Goal: Transaction & Acquisition: Purchase product/service

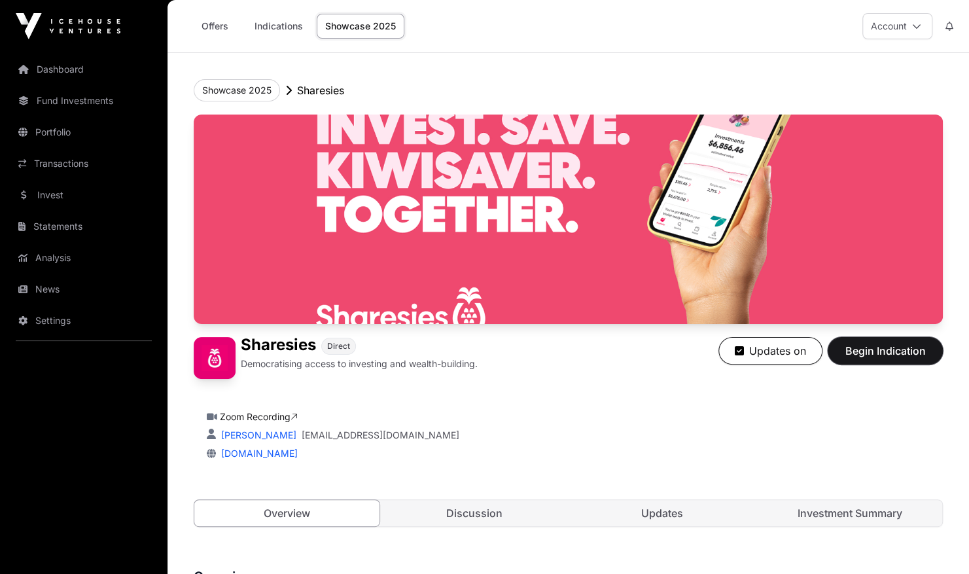
click at [877, 344] on span "Begin Indication" at bounding box center [885, 351] width 82 height 16
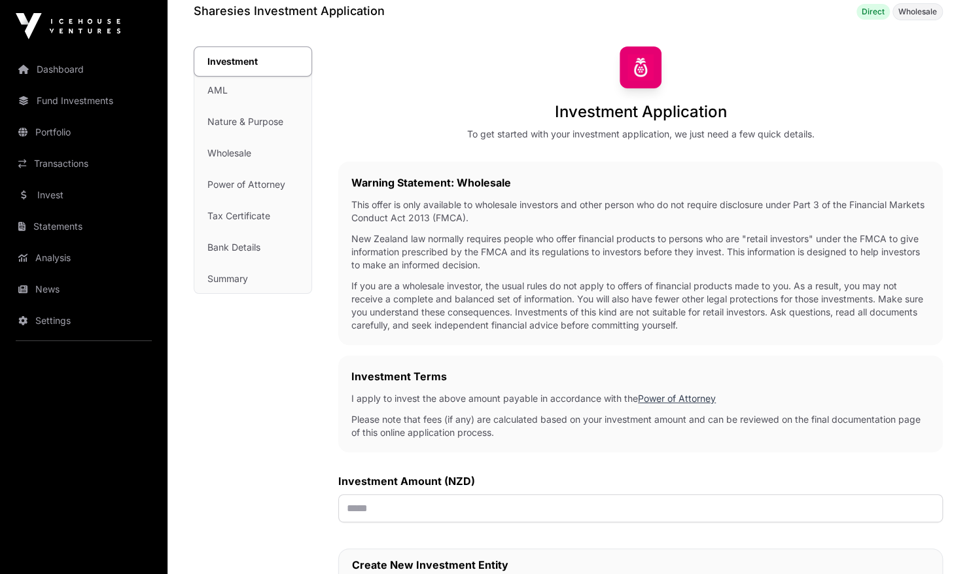
scroll to position [63, 0]
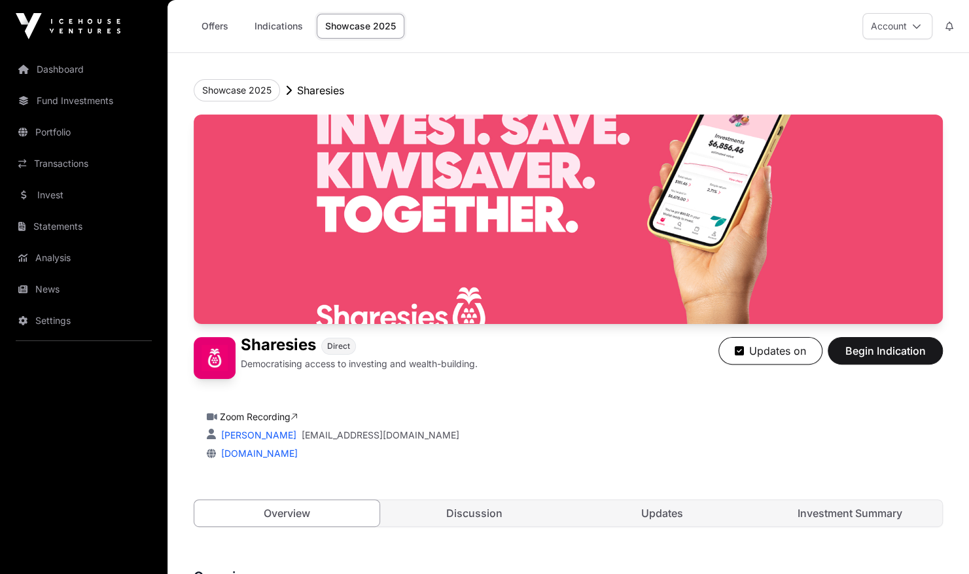
click at [491, 505] on link "Discussion" at bounding box center [474, 513] width 185 height 26
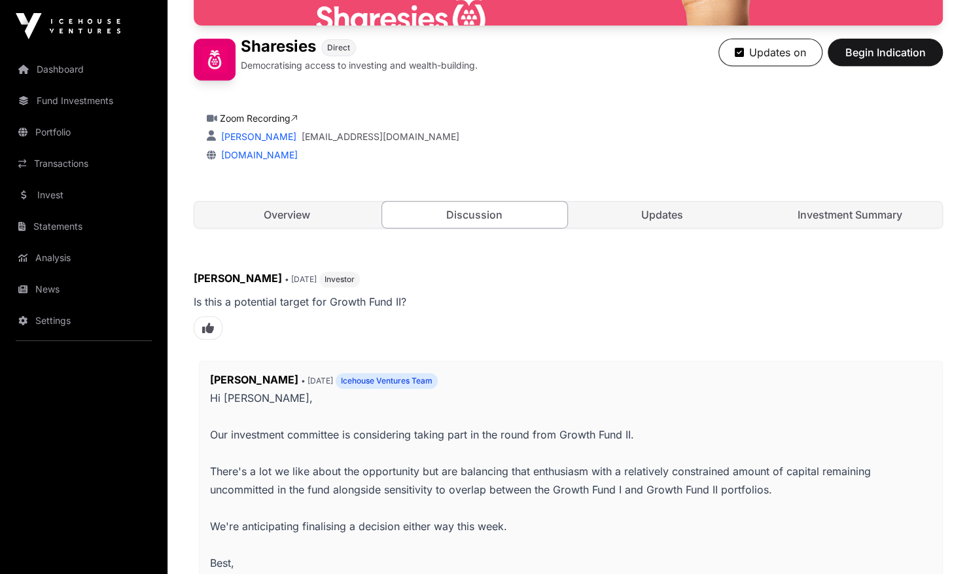
scroll to position [297, 0]
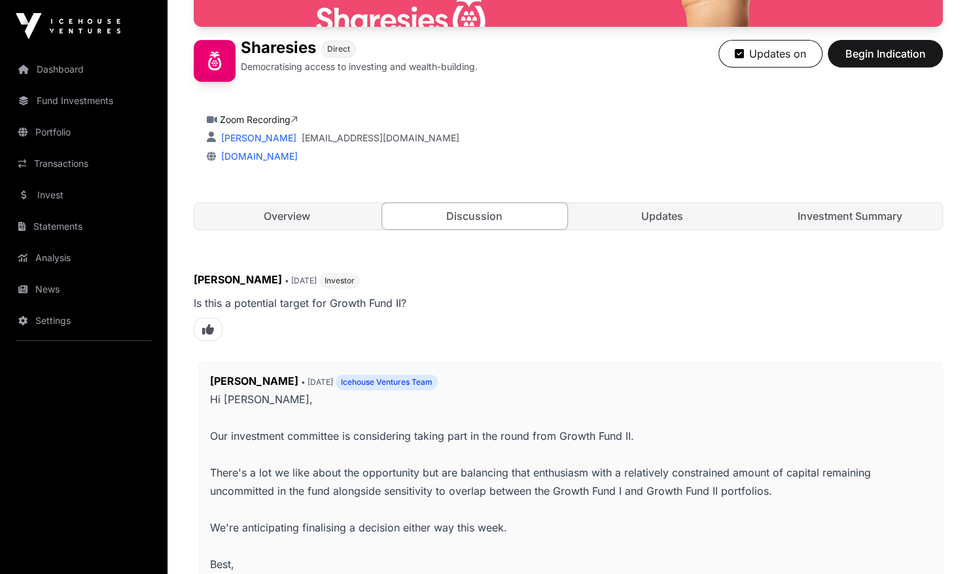
click at [663, 208] on link "Updates" at bounding box center [662, 216] width 185 height 26
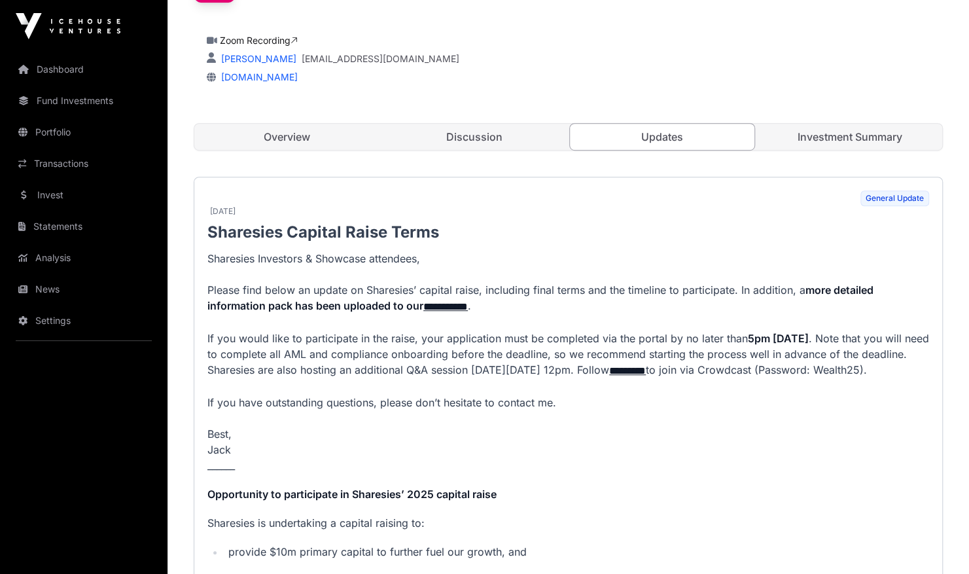
scroll to position [377, 0]
click at [447, 304] on link "**********" at bounding box center [445, 306] width 44 height 10
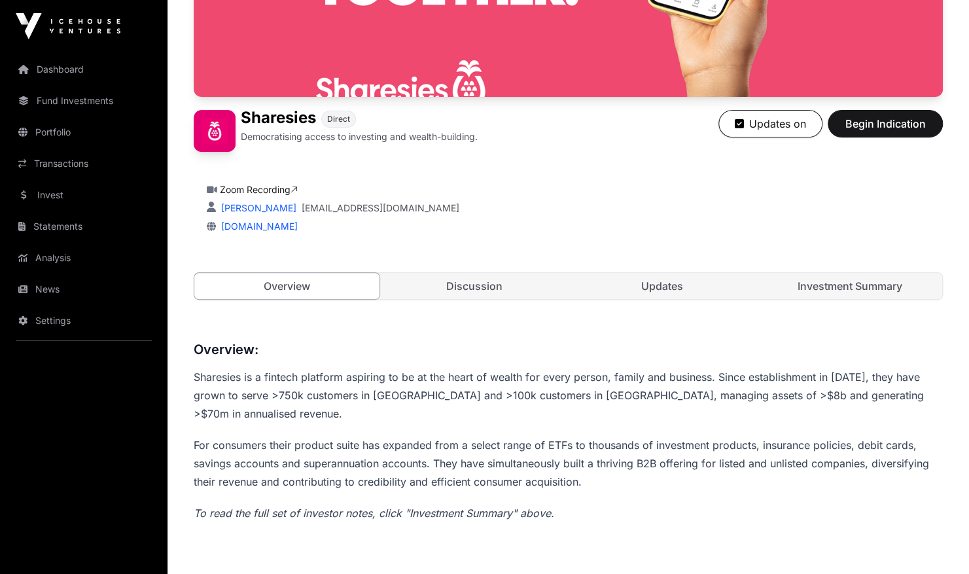
scroll to position [220, 0]
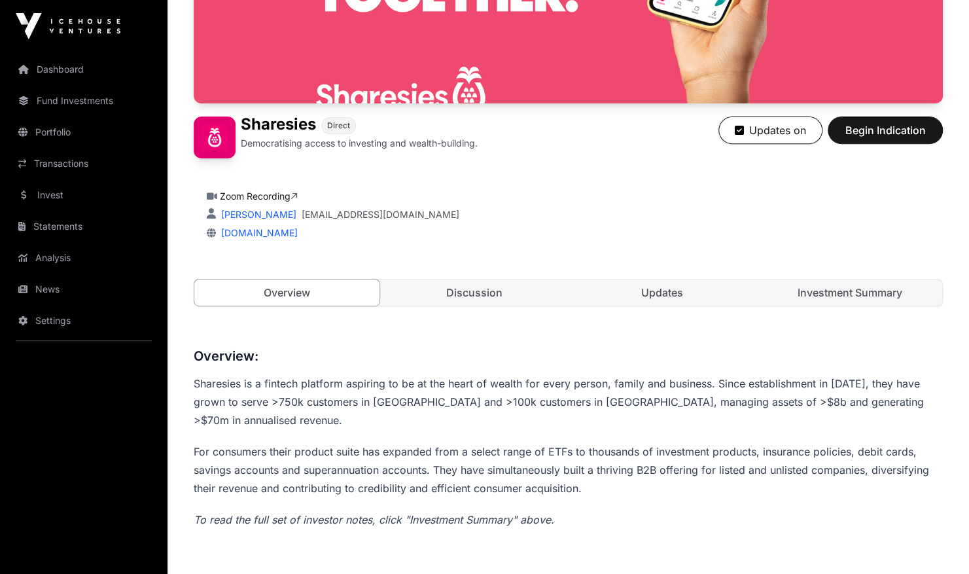
click at [813, 284] on link "Investment Summary" at bounding box center [849, 292] width 185 height 26
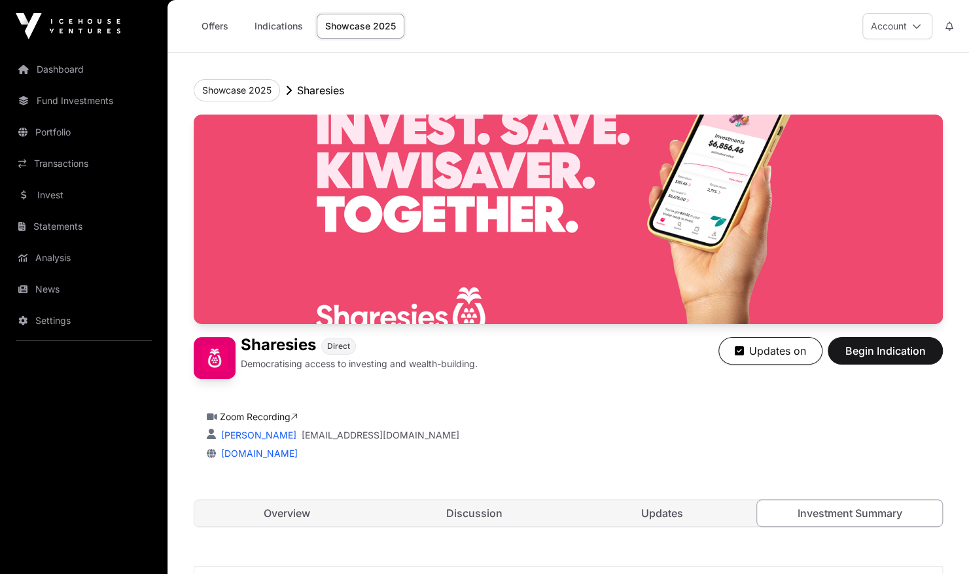
click at [273, 22] on link "Indications" at bounding box center [278, 26] width 65 height 25
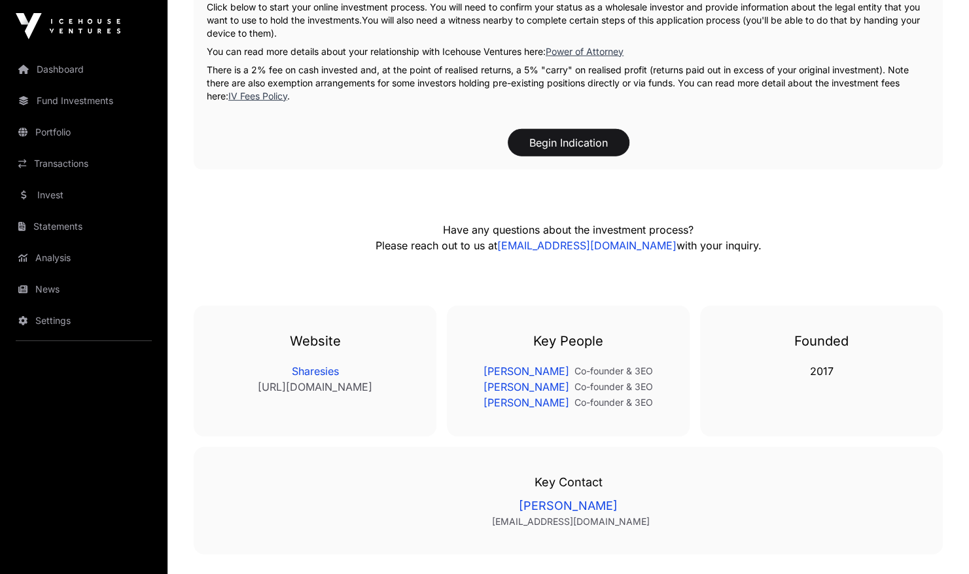
scroll to position [2095, 0]
click at [560, 128] on button "Begin Indication" at bounding box center [569, 141] width 122 height 27
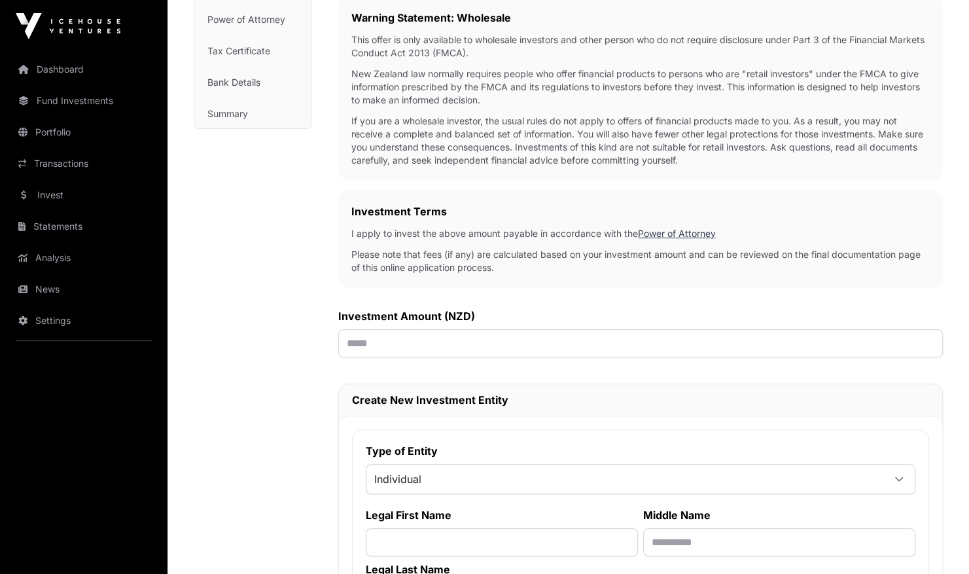
scroll to position [230, 0]
click at [535, 341] on input "text" at bounding box center [640, 342] width 604 height 28
type input "******"
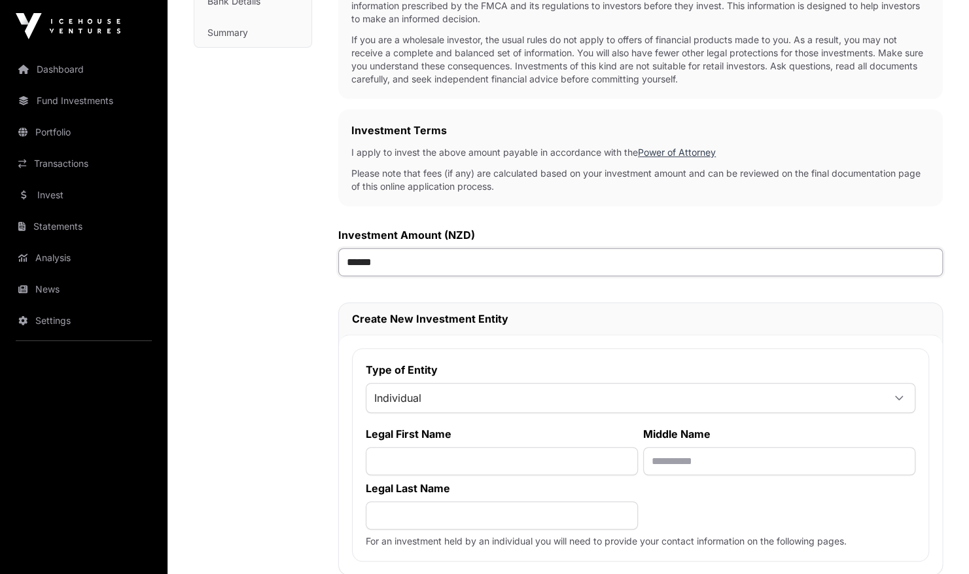
scroll to position [311, 0]
click at [518, 462] on input "text" at bounding box center [502, 460] width 272 height 28
type input "*********"
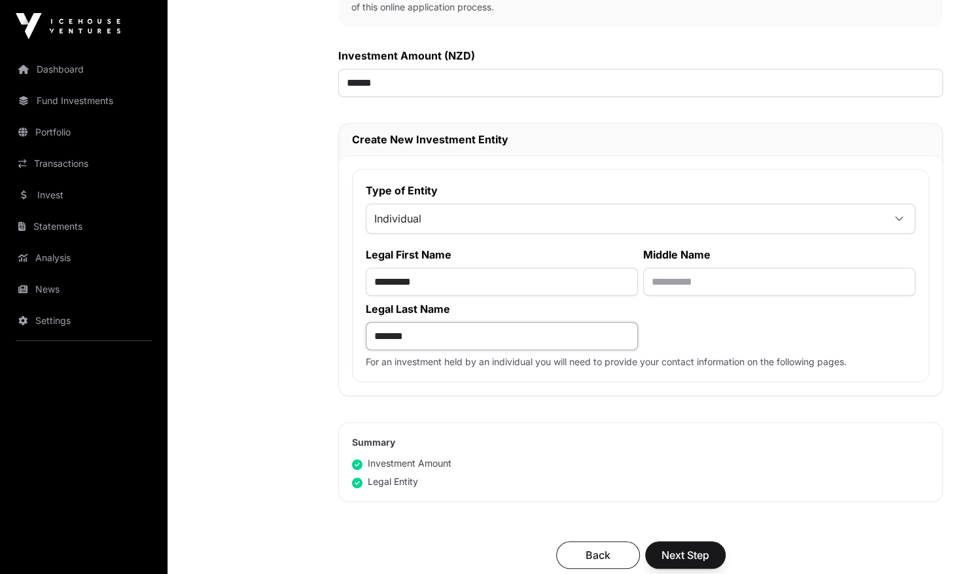
scroll to position [490, 0]
type input "*******"
click at [665, 547] on span "Next Step" at bounding box center [685, 554] width 48 height 16
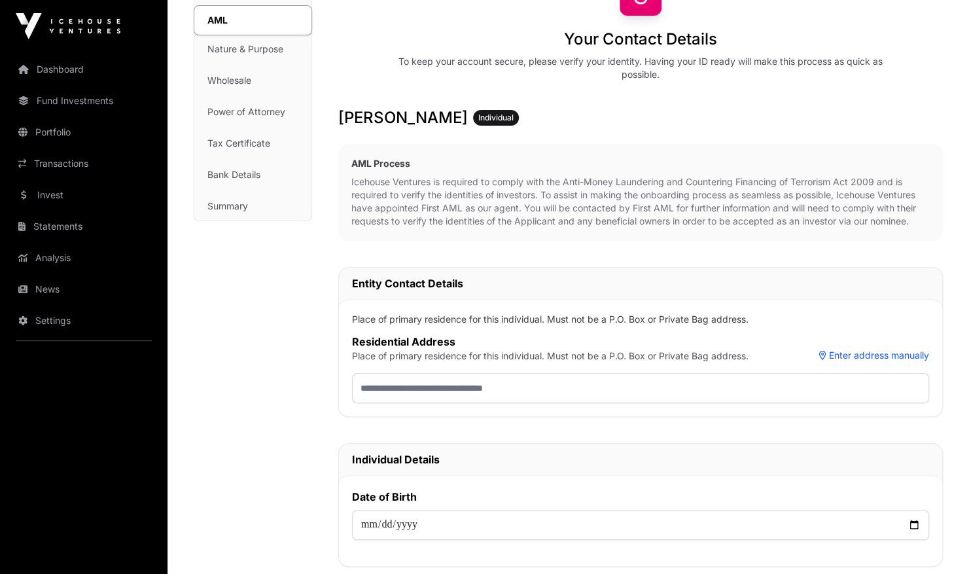
scroll to position [137, 0]
click at [548, 389] on input "text" at bounding box center [640, 387] width 577 height 30
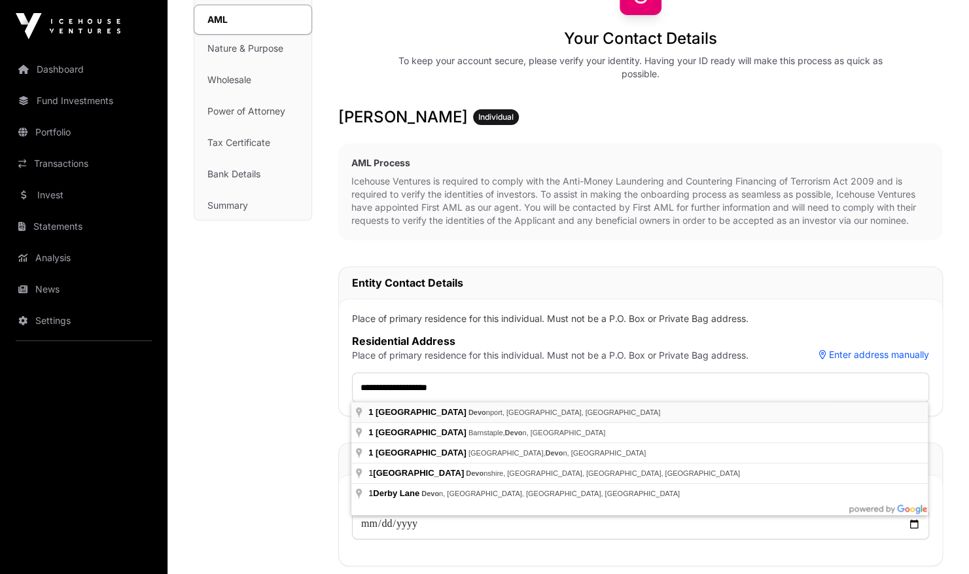
type input "**********"
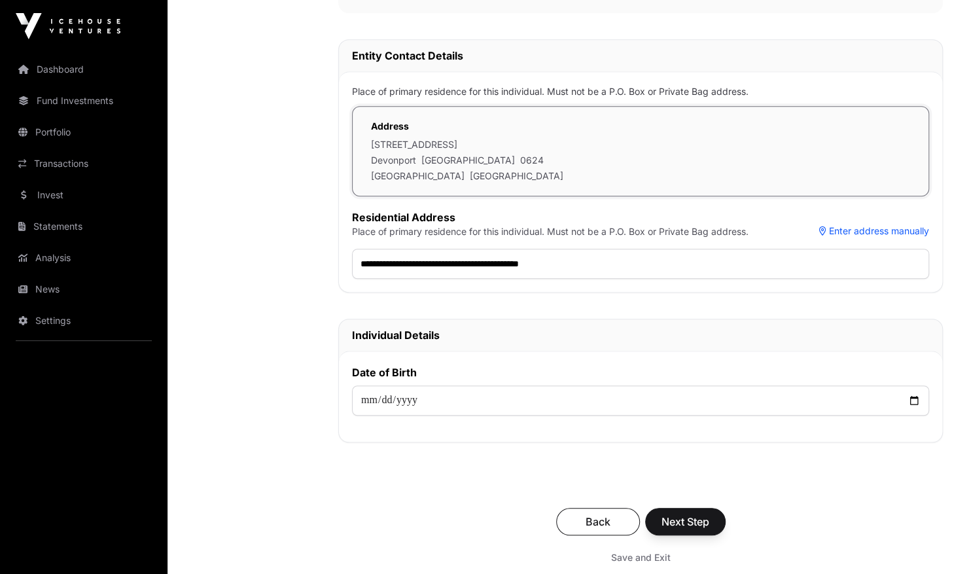
scroll to position [367, 0]
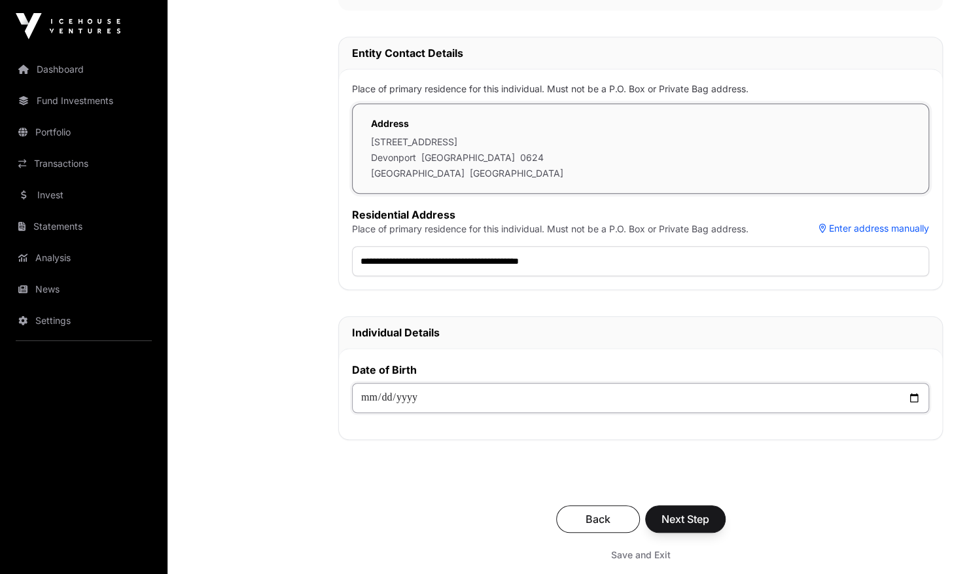
click at [546, 396] on input "date" at bounding box center [640, 398] width 577 height 30
type input "**********"
click at [699, 511] on span "Next Step" at bounding box center [685, 519] width 48 height 16
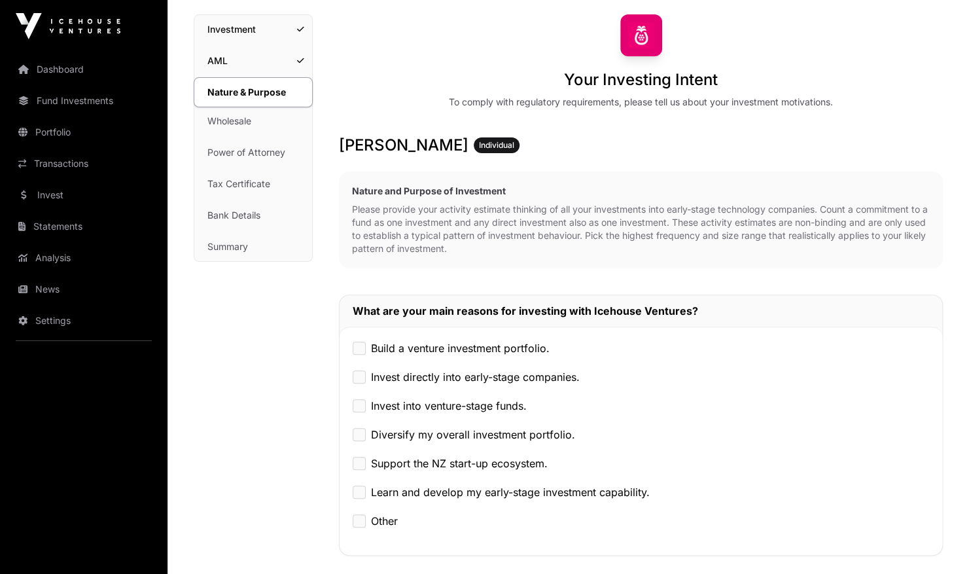
scroll to position [98, 0]
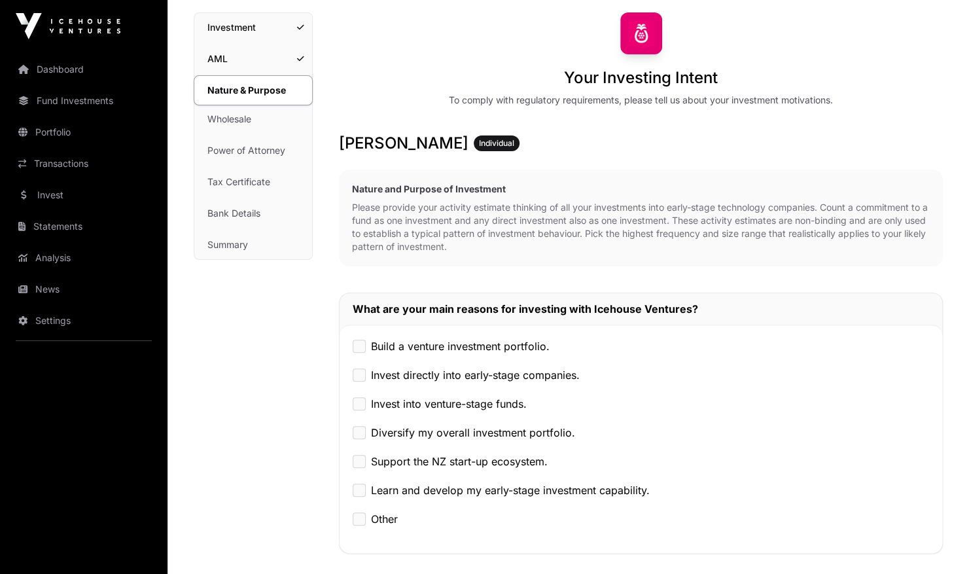
click at [489, 341] on label "Build a venture investment portfolio." at bounding box center [460, 346] width 179 height 16
click at [540, 376] on label "Invest directly into early-stage companies." at bounding box center [475, 375] width 209 height 16
click at [562, 428] on label "Diversify my overall investment portfolio." at bounding box center [473, 433] width 204 height 16
click at [515, 457] on label "Support the NZ start-up ecosystem." at bounding box center [459, 461] width 177 height 16
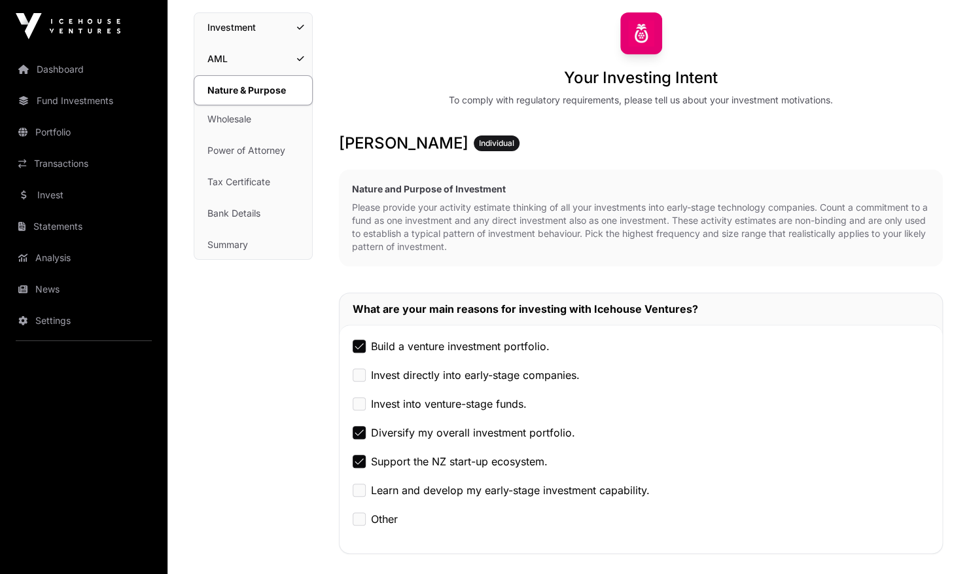
click at [619, 487] on label "Learn and develop my early-stage investment capability." at bounding box center [510, 490] width 279 height 16
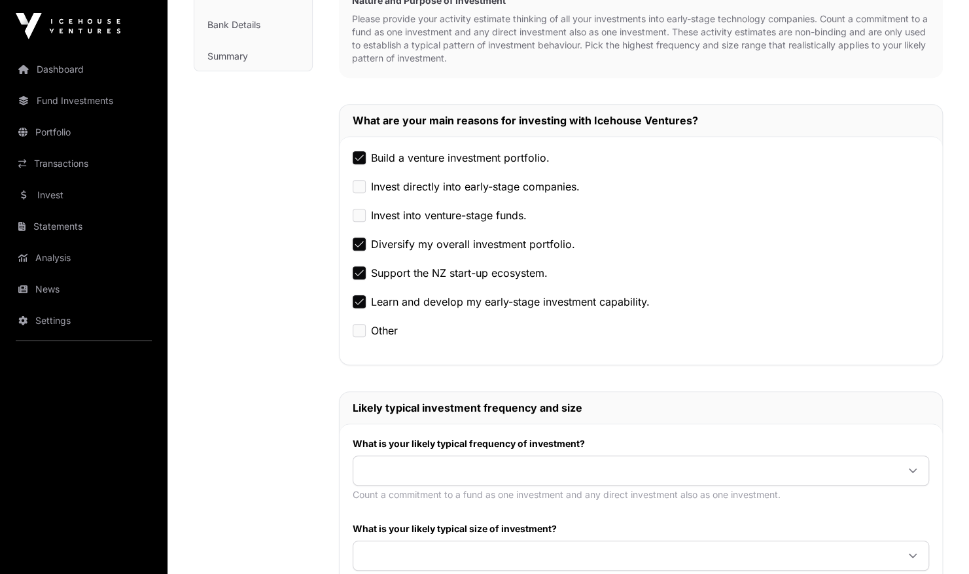
scroll to position [307, 0]
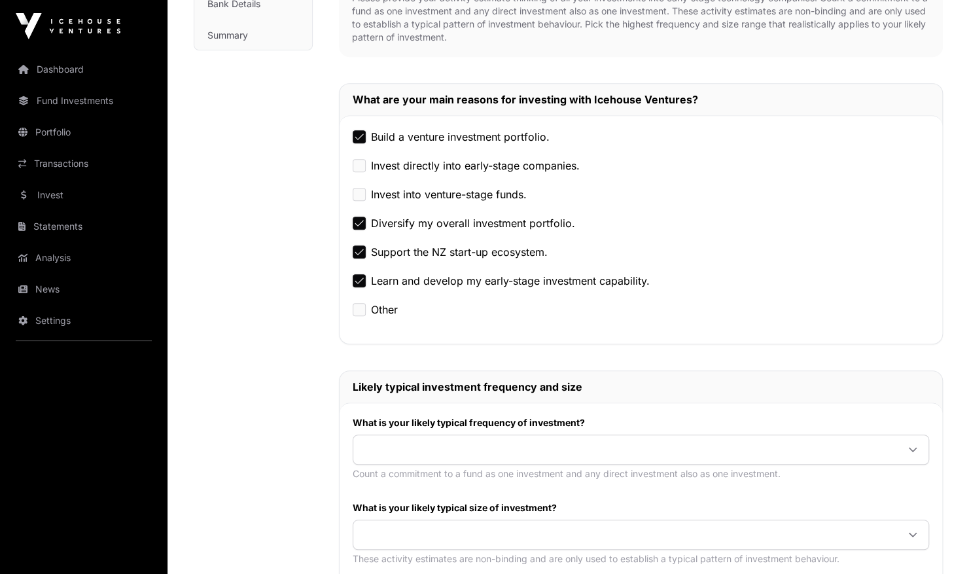
click at [915, 447] on icon at bounding box center [913, 449] width 8 height 5
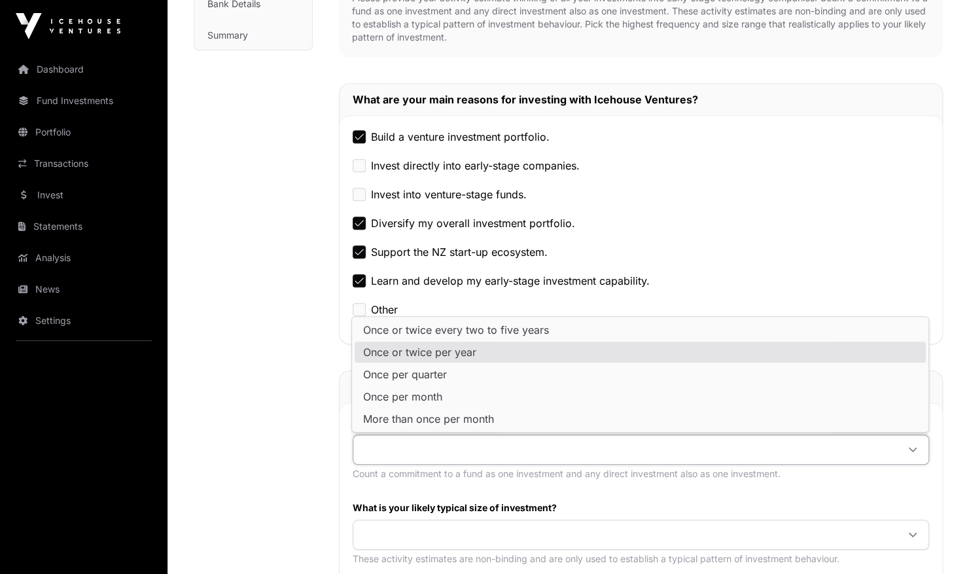
click at [759, 357] on li "Once or twice per year" at bounding box center [640, 351] width 571 height 21
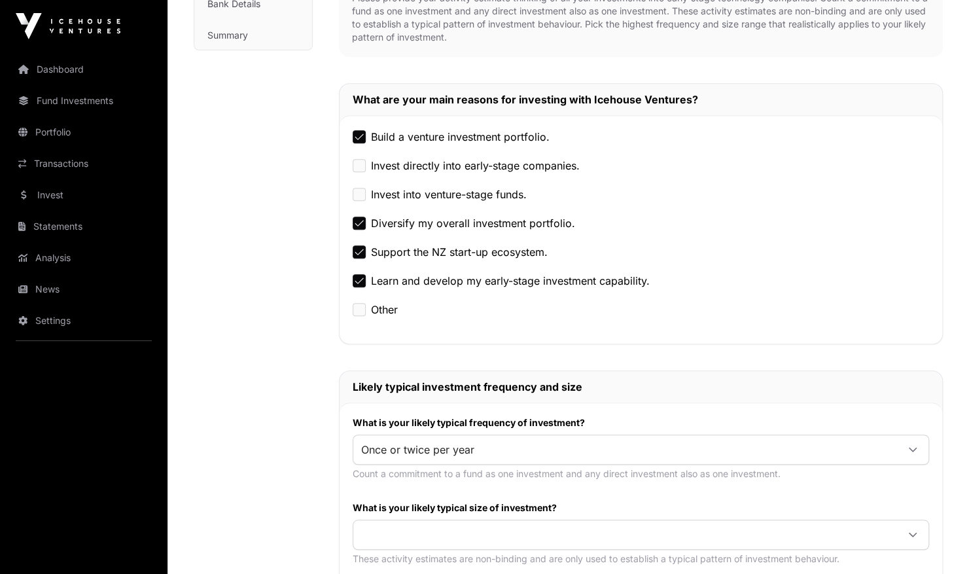
scroll to position [385, 0]
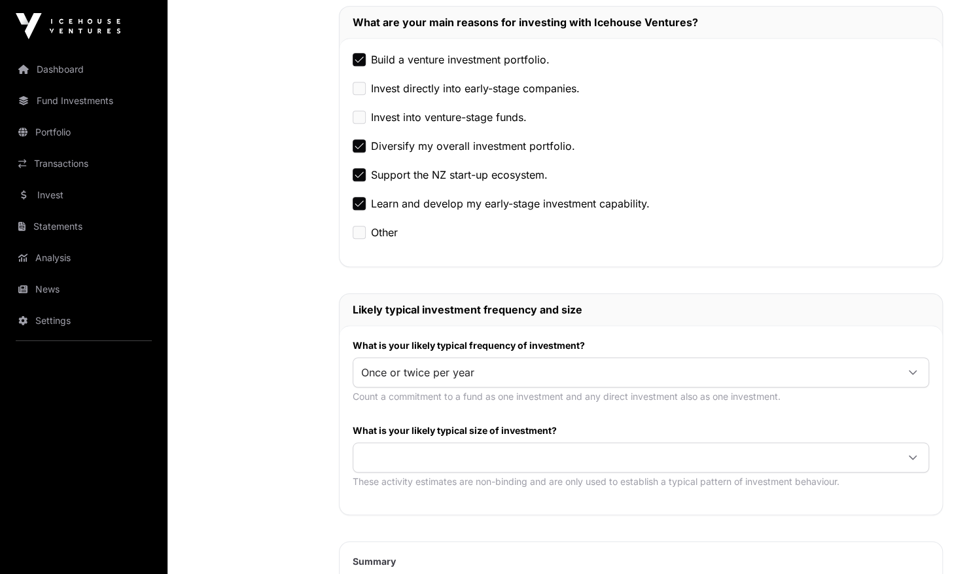
click at [706, 451] on span at bounding box center [625, 458] width 544 height 24
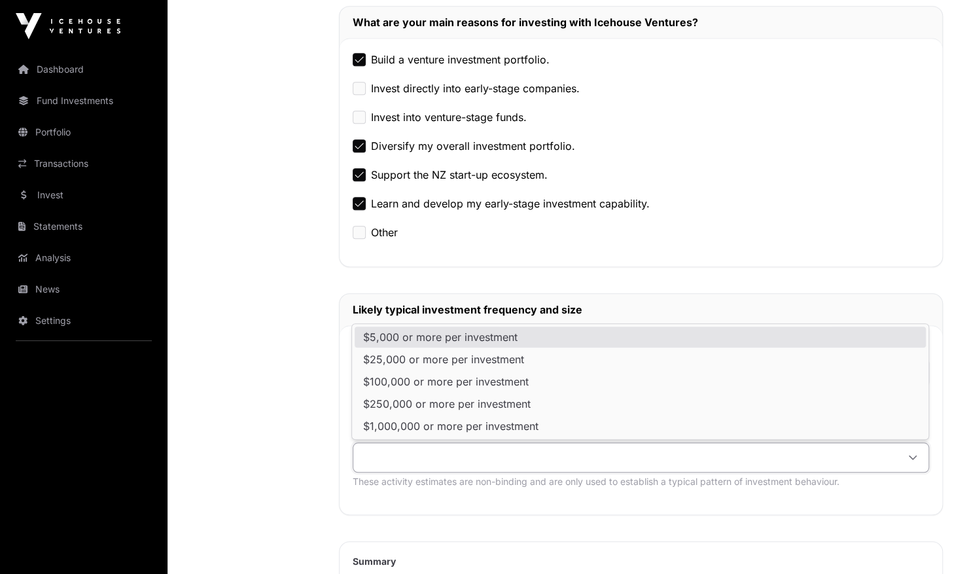
click at [654, 334] on li "$5,000 or more per investment" at bounding box center [640, 336] width 571 height 21
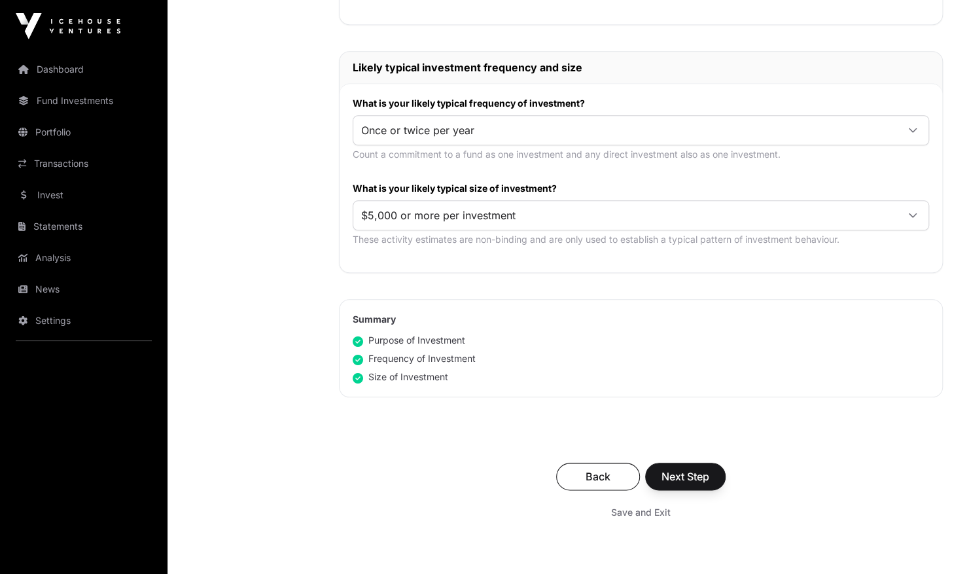
scroll to position [627, 0]
click at [661, 468] on span "Next Step" at bounding box center [685, 476] width 48 height 16
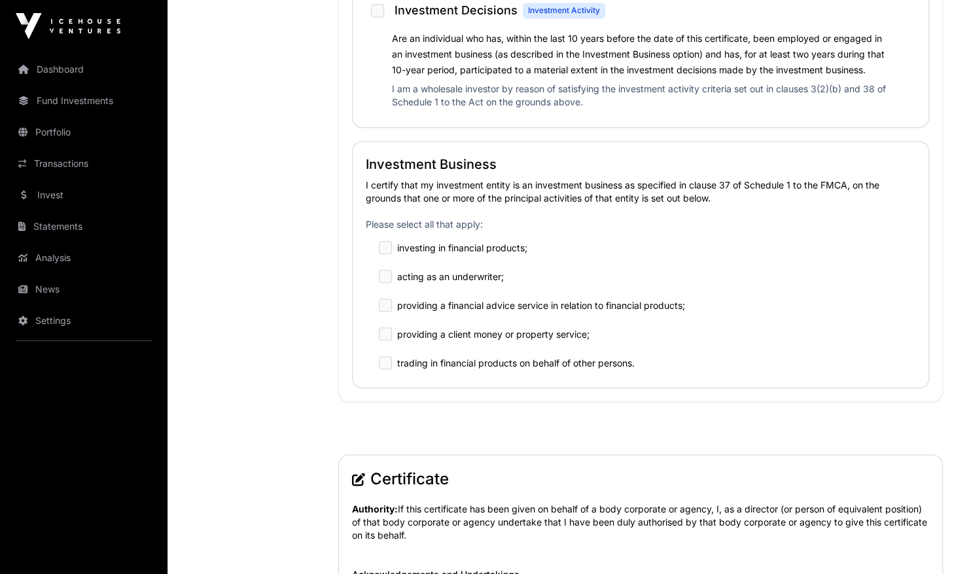
scroll to position [1286, 0]
click at [399, 247] on label "investing in financial products;" at bounding box center [462, 245] width 130 height 13
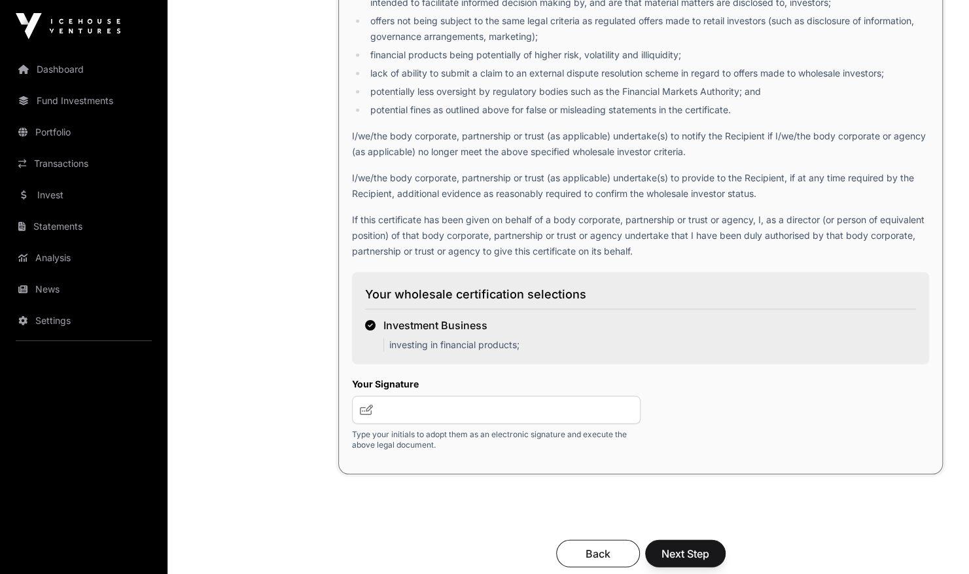
scroll to position [1944, 0]
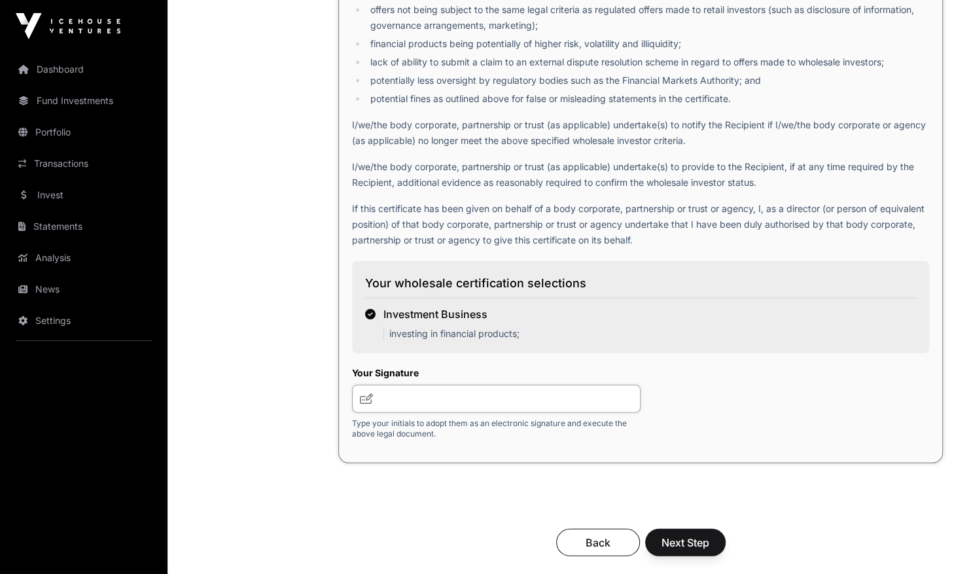
drag, startPoint x: 431, startPoint y: 382, endPoint x: 422, endPoint y: 400, distance: 20.5
click at [422, 400] on input "text" at bounding box center [496, 399] width 288 height 28
type input "***"
click at [363, 396] on icon at bounding box center [366, 398] width 13 height 10
click at [681, 540] on span "Next Step" at bounding box center [685, 542] width 48 height 16
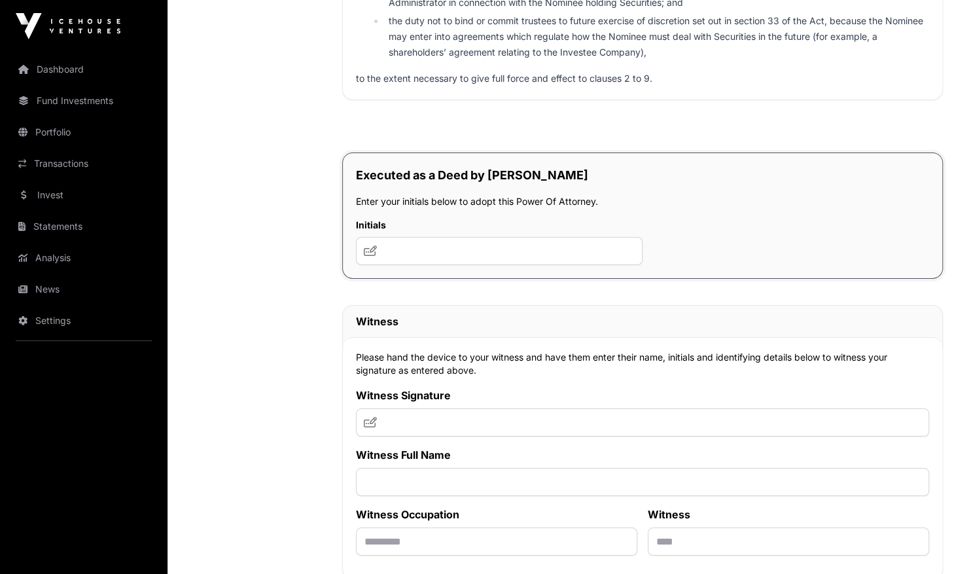
scroll to position [8421, 0]
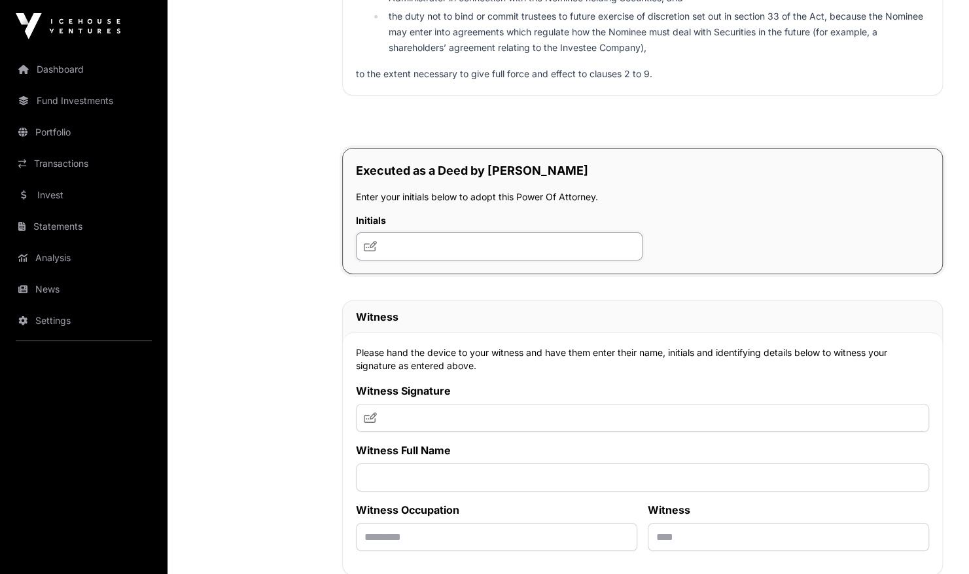
click at [473, 255] on input "text" at bounding box center [499, 246] width 287 height 28
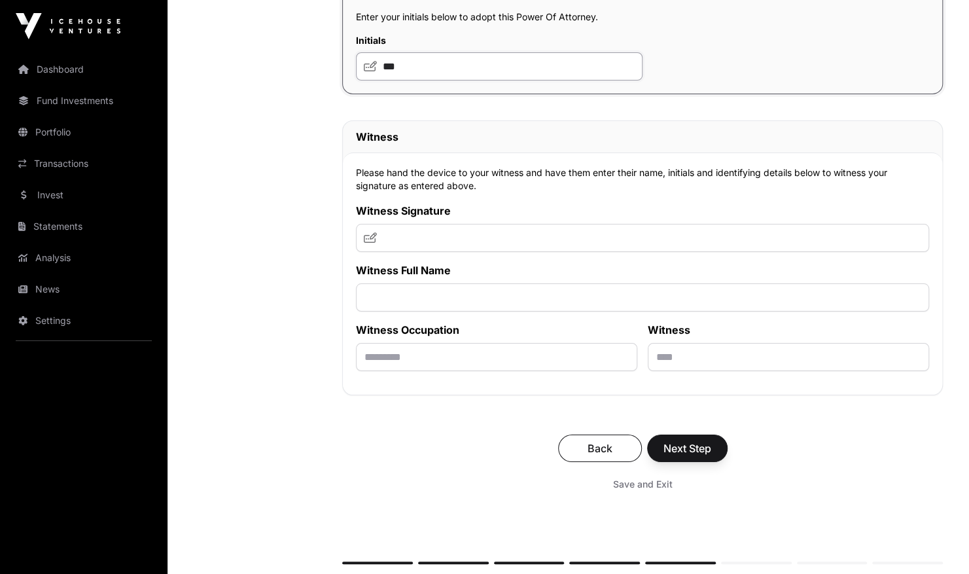
scroll to position [8601, 0]
type input "***"
click at [459, 298] on input "text" at bounding box center [642, 297] width 573 height 28
type input "**********"
type input "*"
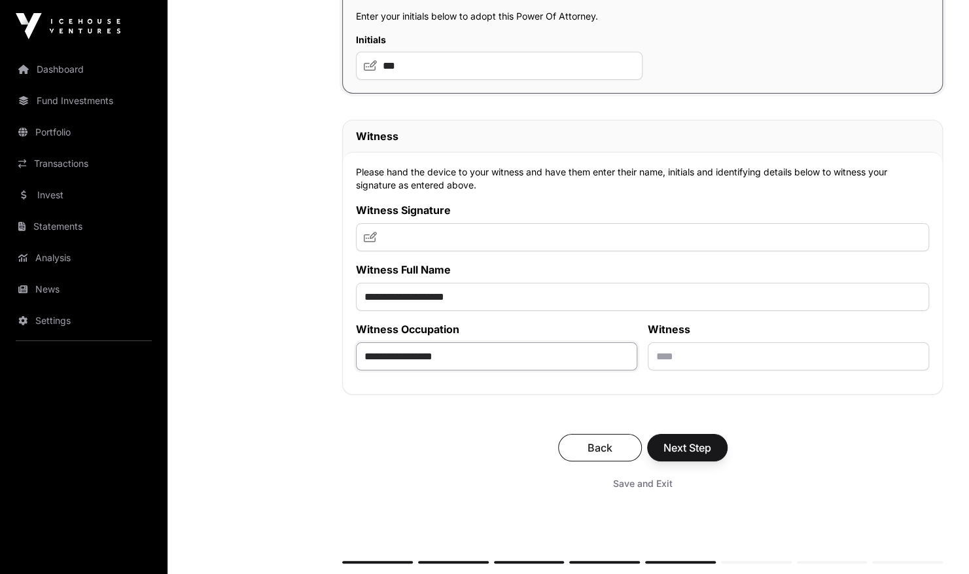
type input "**********"
click at [679, 365] on input "text" at bounding box center [788, 356] width 281 height 28
type input "********"
click at [527, 241] on input "text" at bounding box center [642, 237] width 573 height 28
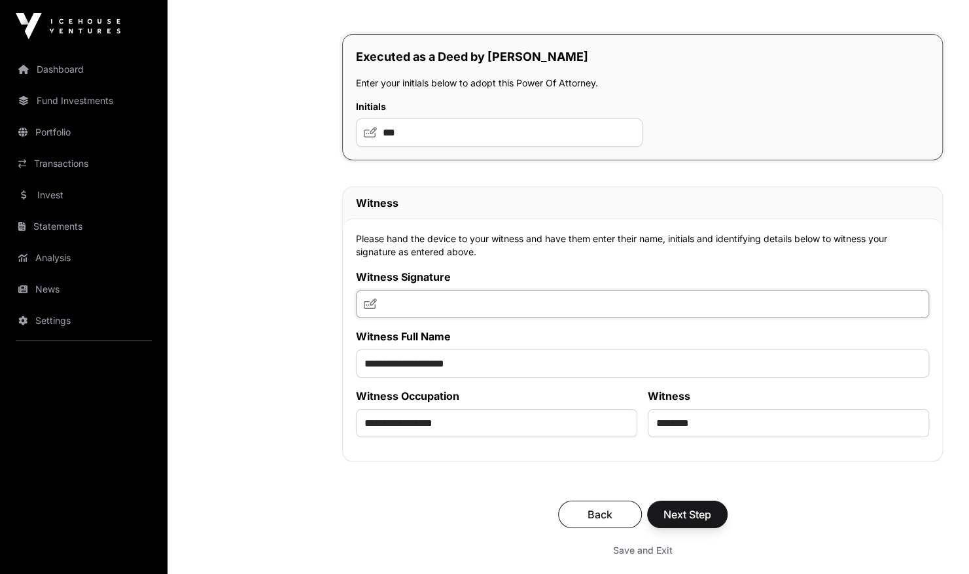
scroll to position [8520, 0]
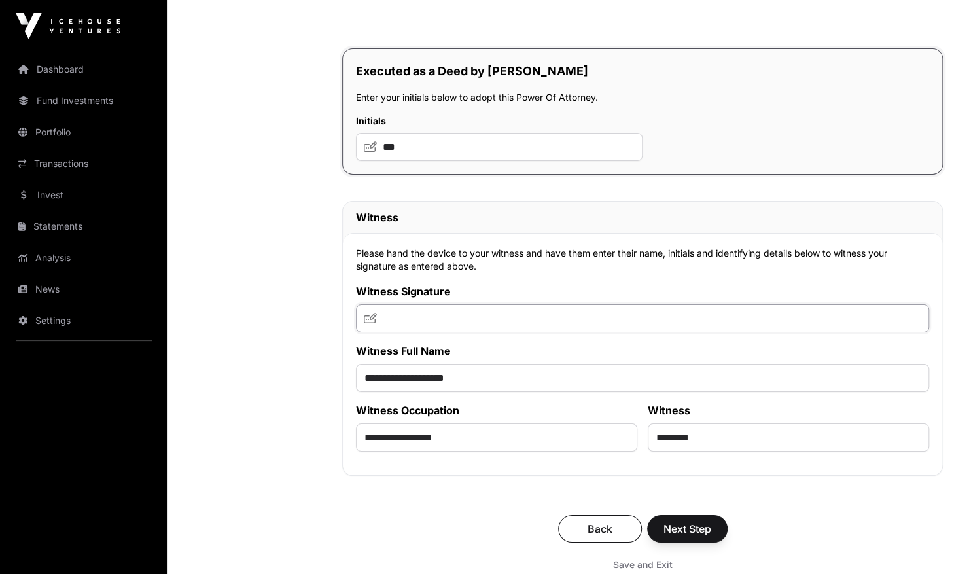
type input "*"
type input "***"
click at [696, 532] on span "Next Step" at bounding box center [687, 529] width 48 height 16
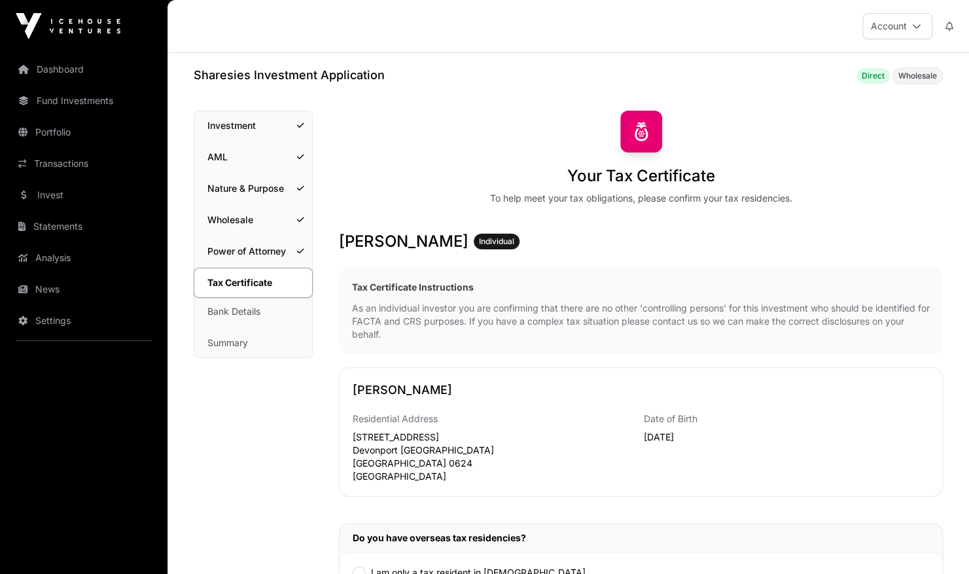
click at [615, 414] on p "Residential Address" at bounding box center [496, 418] width 286 height 13
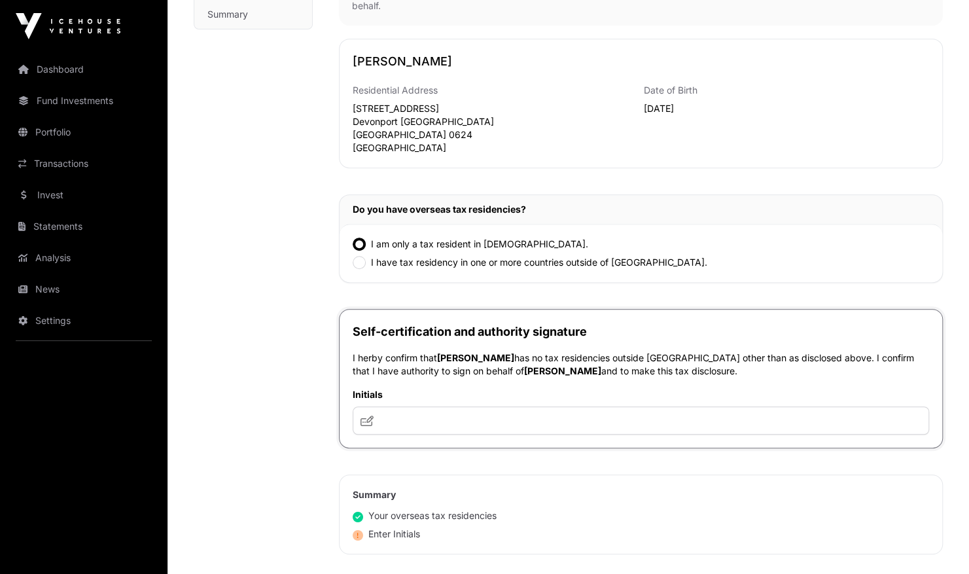
scroll to position [333, 0]
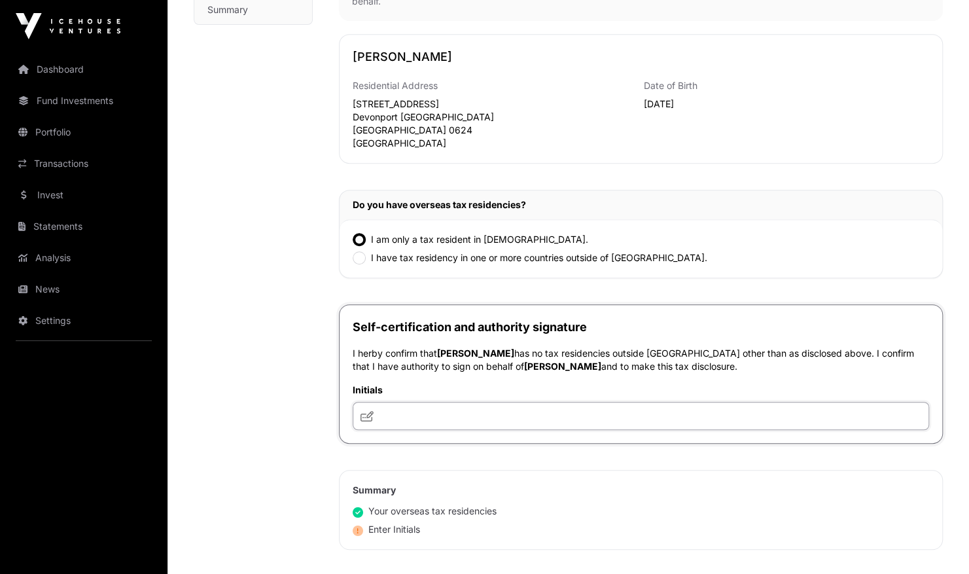
click at [445, 410] on input "text" at bounding box center [641, 416] width 576 height 28
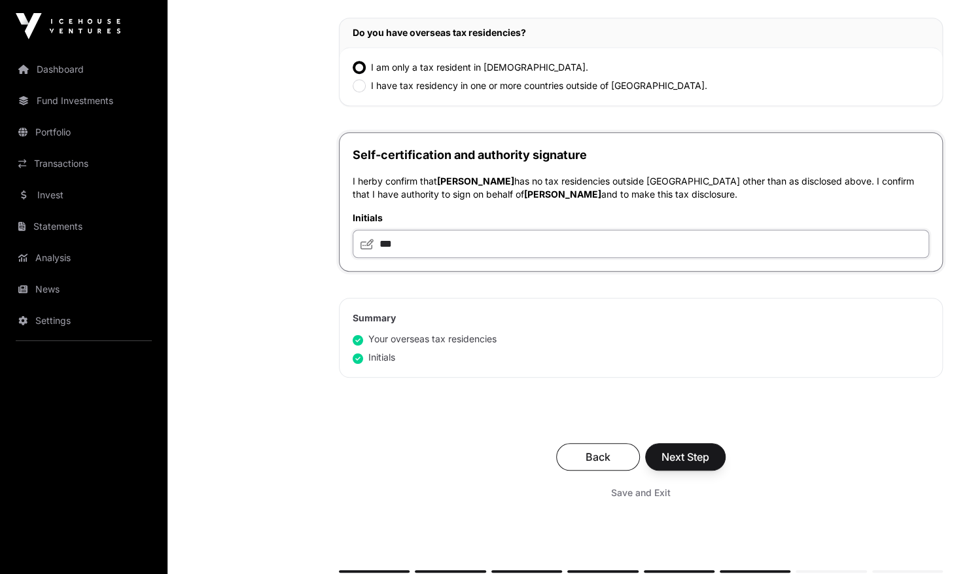
scroll to position [506, 0]
type input "***"
click at [671, 457] on span "Next Step" at bounding box center [685, 456] width 48 height 16
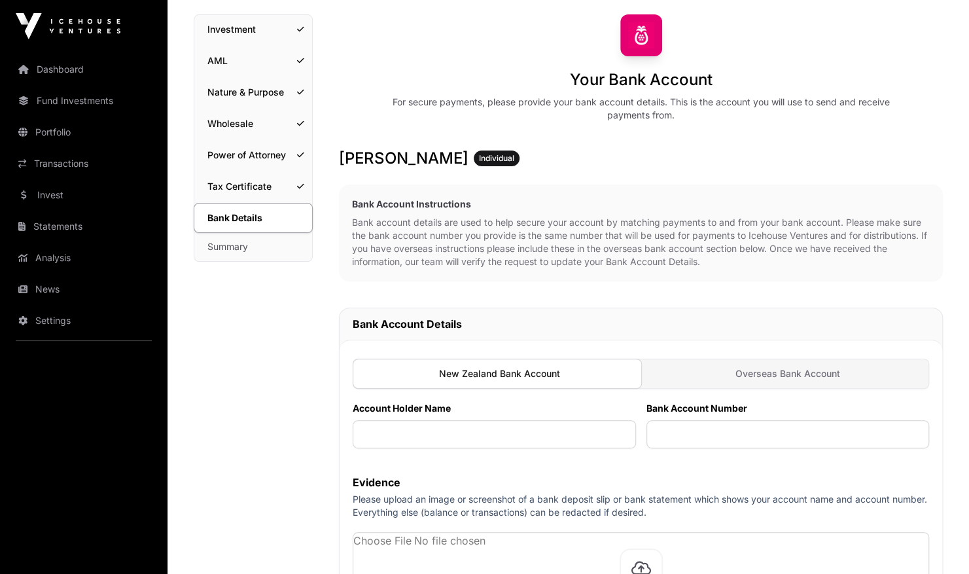
scroll to position [97, 0]
click at [570, 435] on input "text" at bounding box center [494, 433] width 283 height 28
type input "**********"
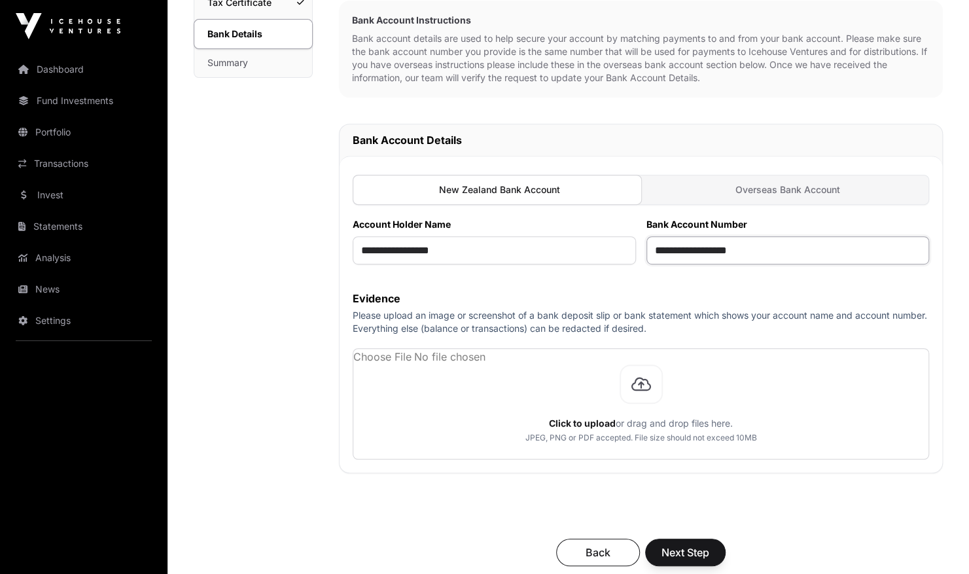
scroll to position [281, 0]
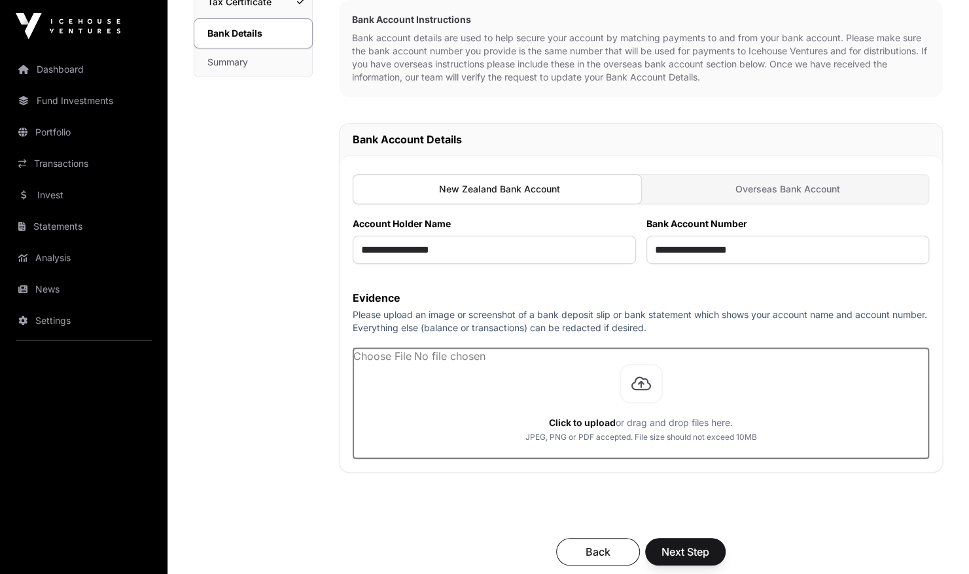
click at [638, 379] on input "file" at bounding box center [640, 403] width 575 height 110
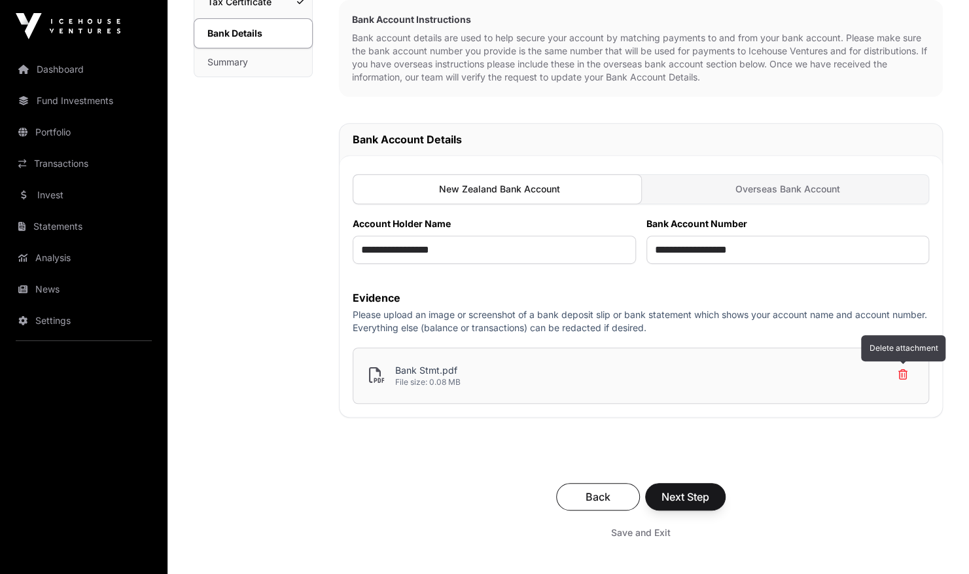
click at [904, 373] on icon at bounding box center [903, 374] width 20 height 21
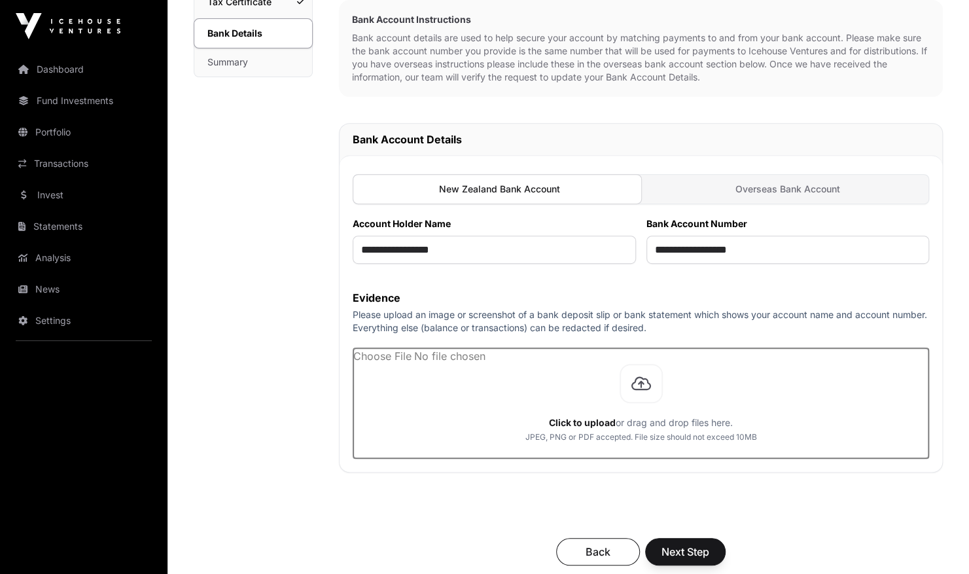
click at [639, 384] on input "file" at bounding box center [640, 403] width 575 height 110
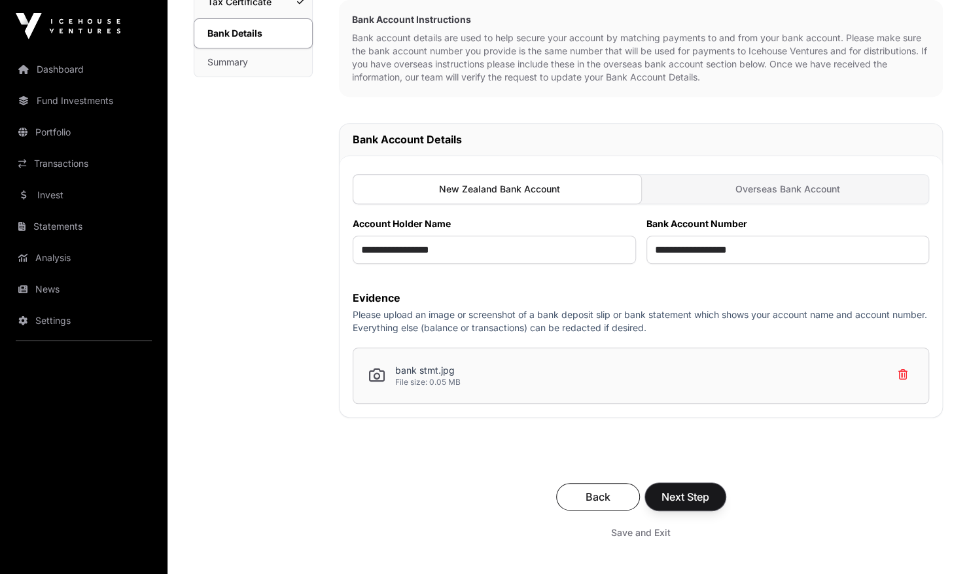
click at [679, 491] on span "Next Step" at bounding box center [685, 497] width 48 height 16
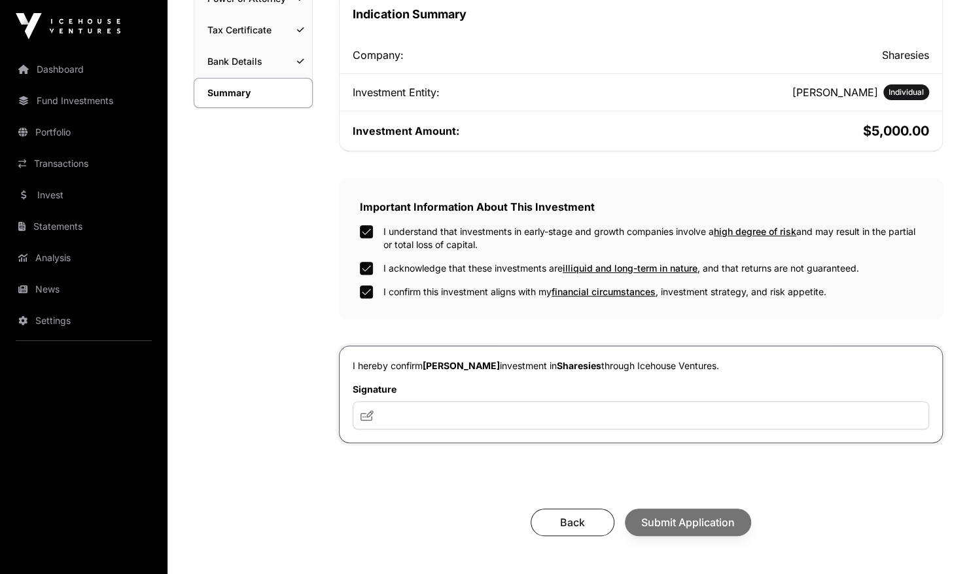
scroll to position [253, 0]
click at [483, 406] on input "text" at bounding box center [641, 414] width 576 height 28
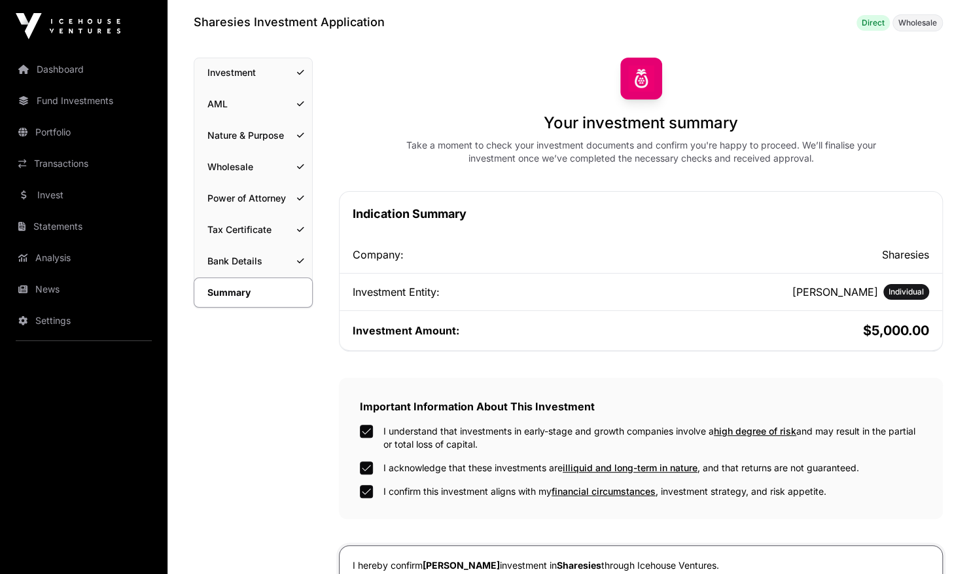
scroll to position [0, 0]
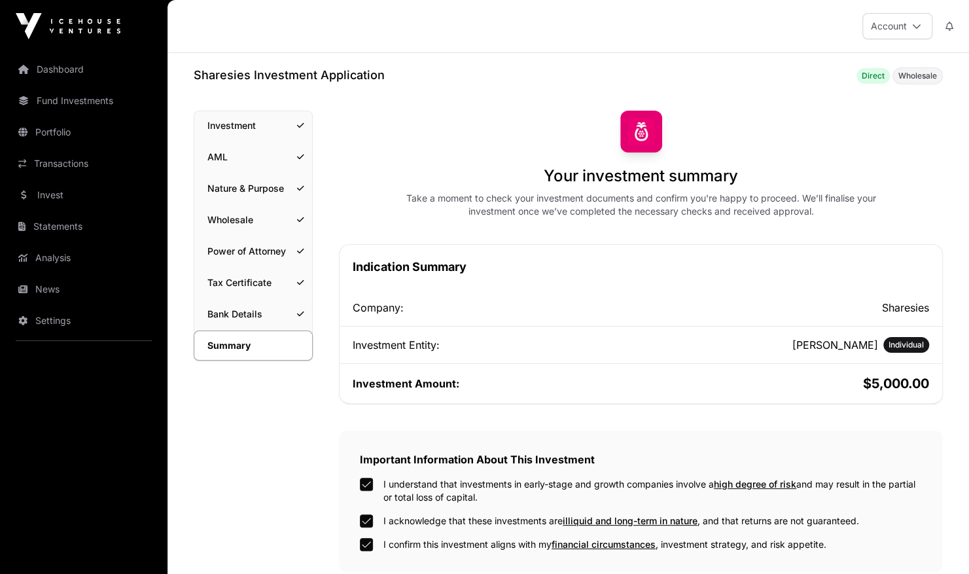
type input "***"
click at [234, 128] on link "Investment" at bounding box center [253, 125] width 118 height 29
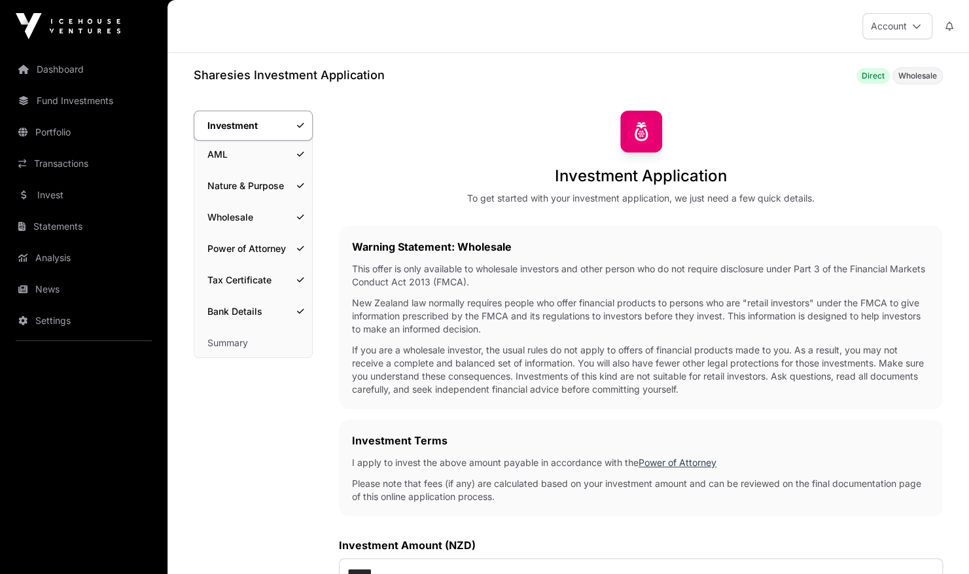
click at [96, 94] on link "Fund Investments" at bounding box center [83, 100] width 147 height 29
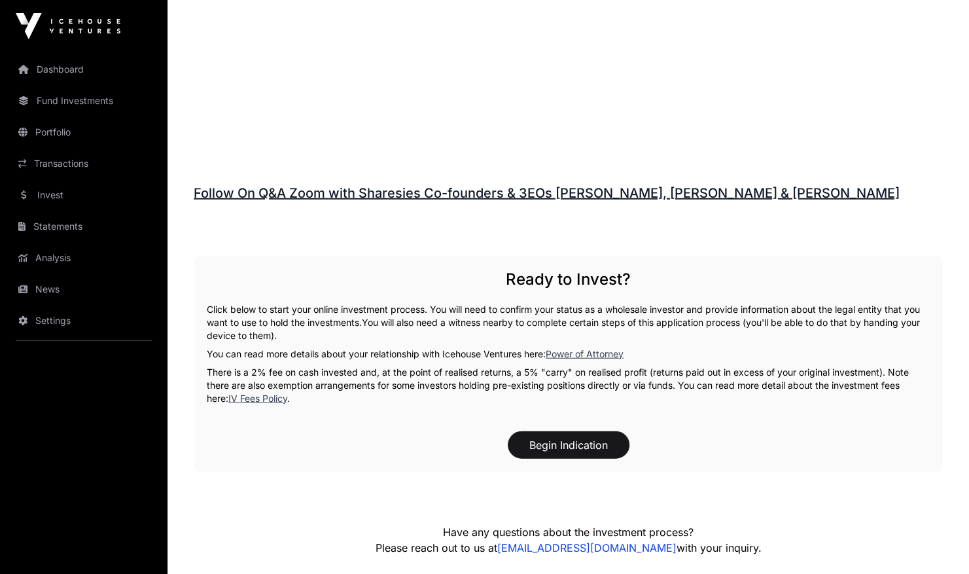
scroll to position [1808, 0]
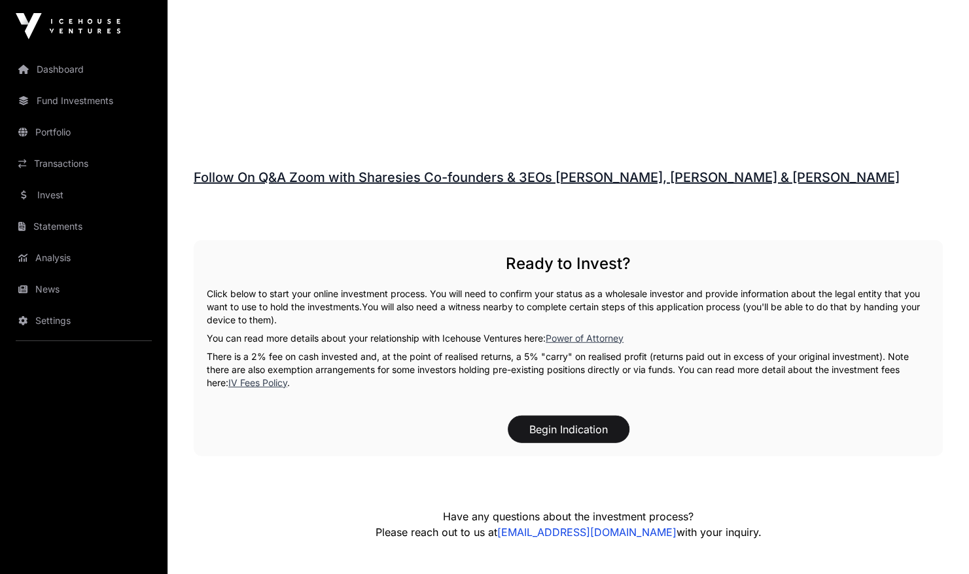
click at [270, 377] on link "IV Fees Policy" at bounding box center [257, 382] width 59 height 11
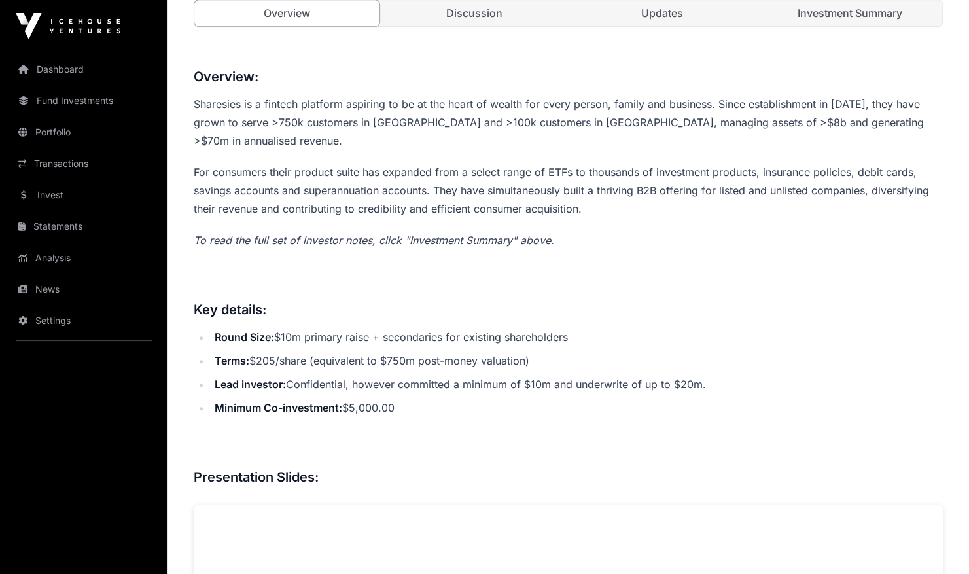
scroll to position [499, 0]
click at [76, 61] on link "Dashboard" at bounding box center [83, 69] width 147 height 29
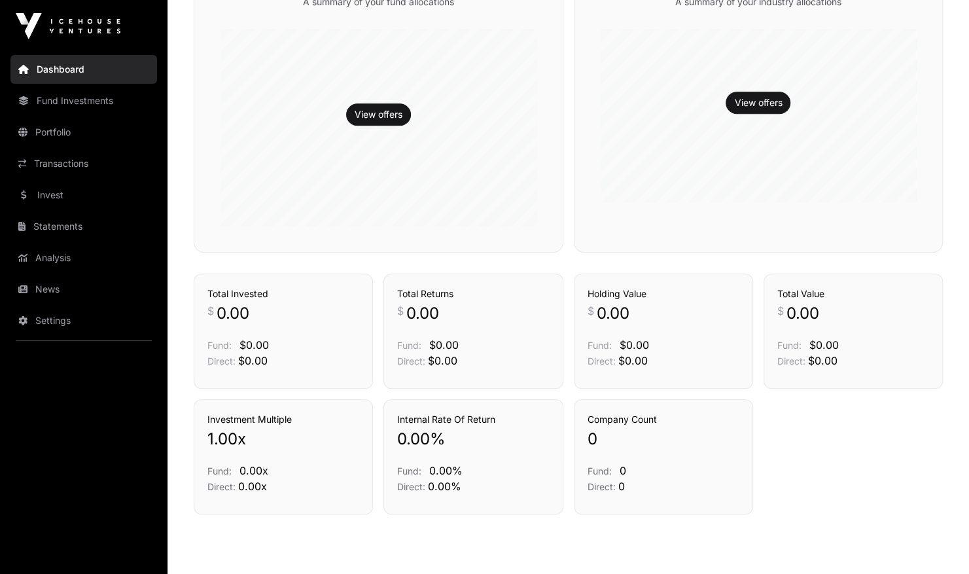
scroll to position [419, 0]
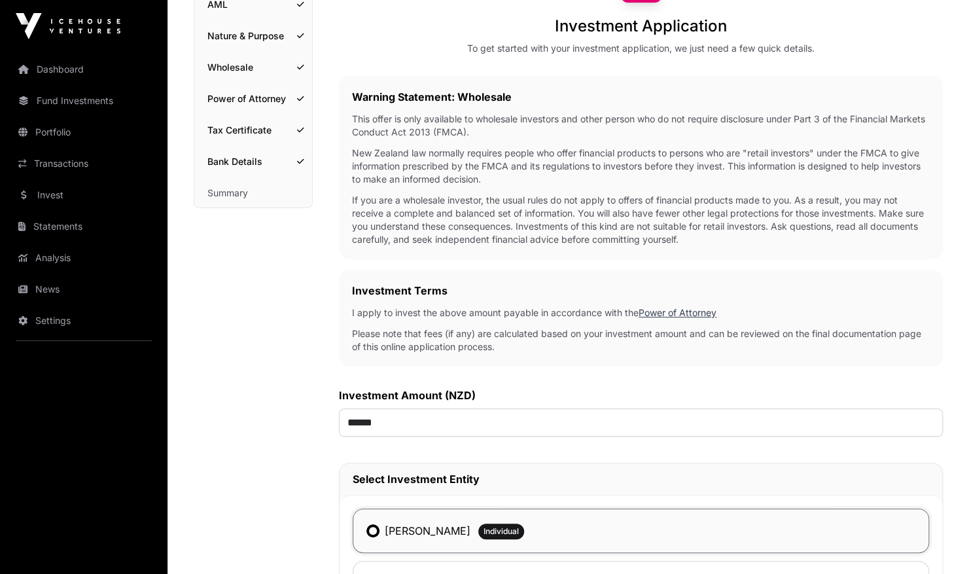
scroll to position [149, 0]
click at [73, 68] on link "Dashboard" at bounding box center [83, 69] width 147 height 29
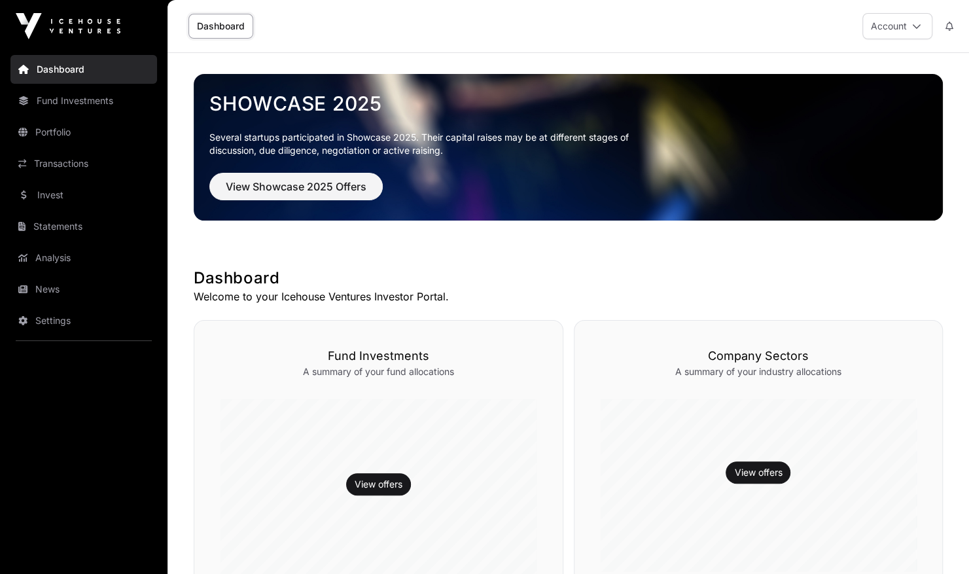
click at [67, 105] on link "Fund Investments" at bounding box center [83, 100] width 147 height 29
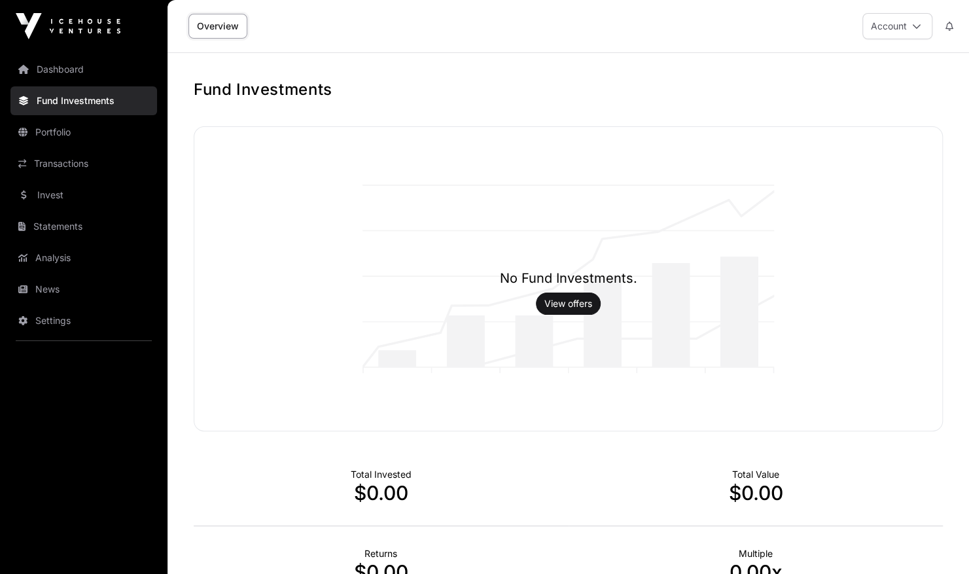
click at [74, 183] on link "Invest" at bounding box center [83, 195] width 147 height 29
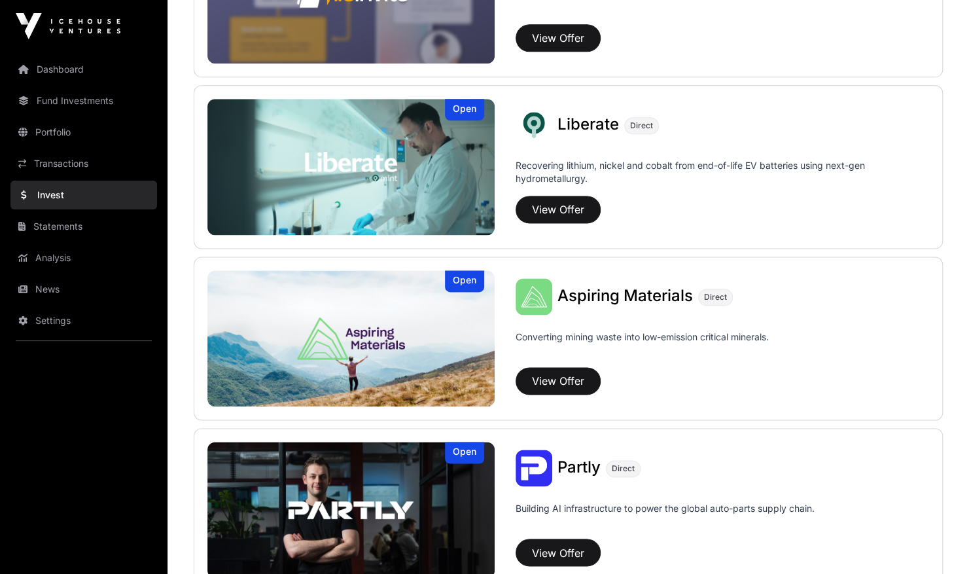
scroll to position [939, 0]
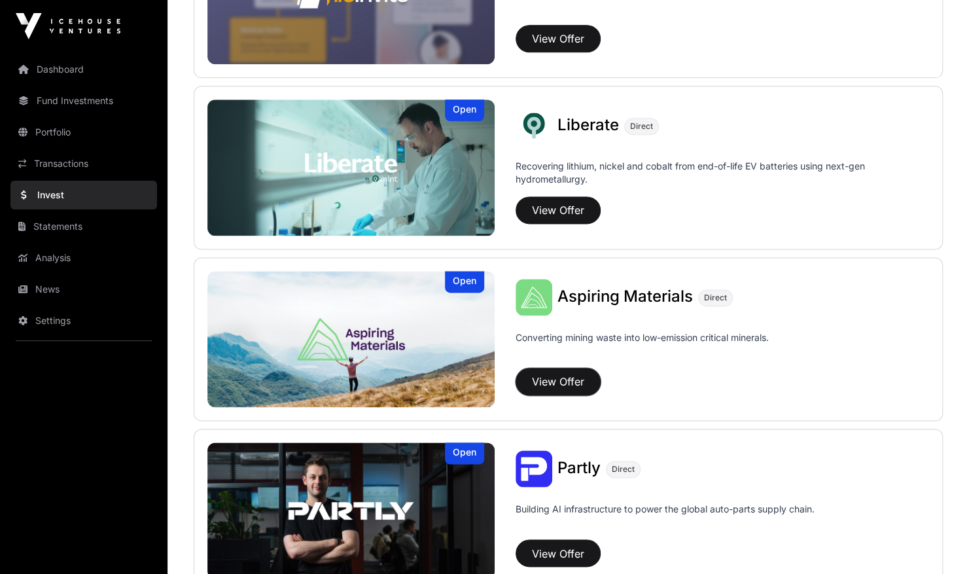
click at [565, 382] on button "View Offer" at bounding box center [558, 381] width 85 height 27
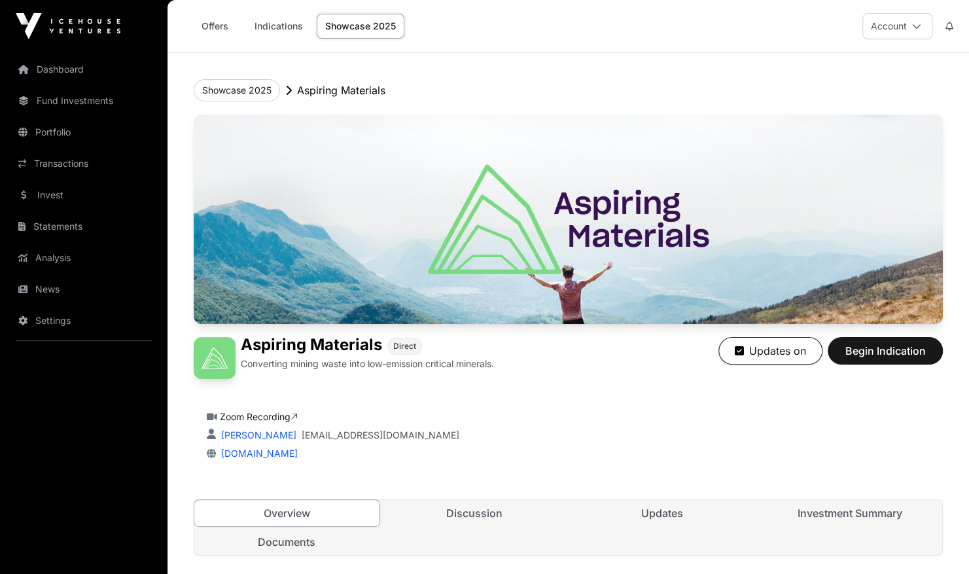
click at [73, 101] on link "Fund Investments" at bounding box center [83, 100] width 147 height 29
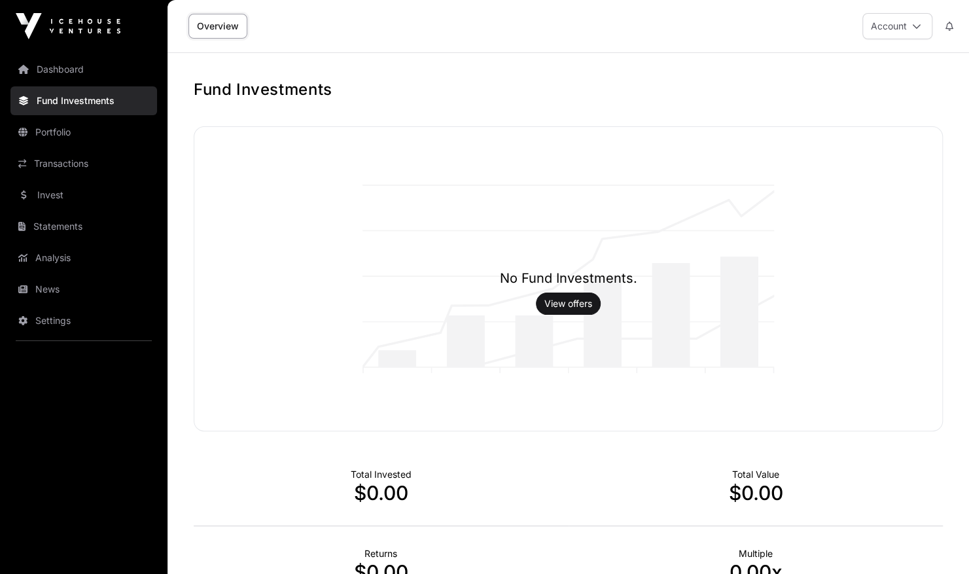
click at [68, 135] on link "Portfolio" at bounding box center [83, 132] width 147 height 29
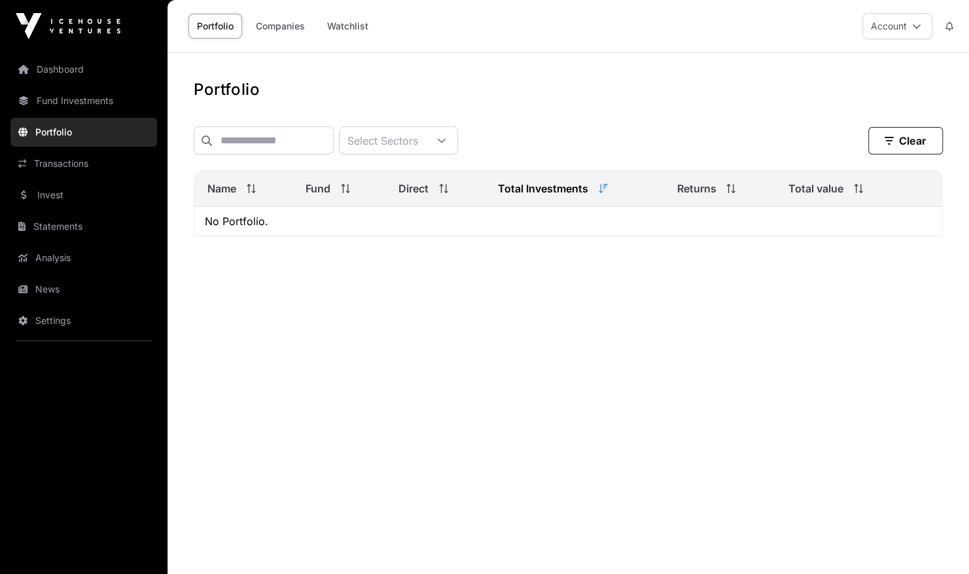
click at [60, 189] on link "Invest" at bounding box center [83, 195] width 147 height 29
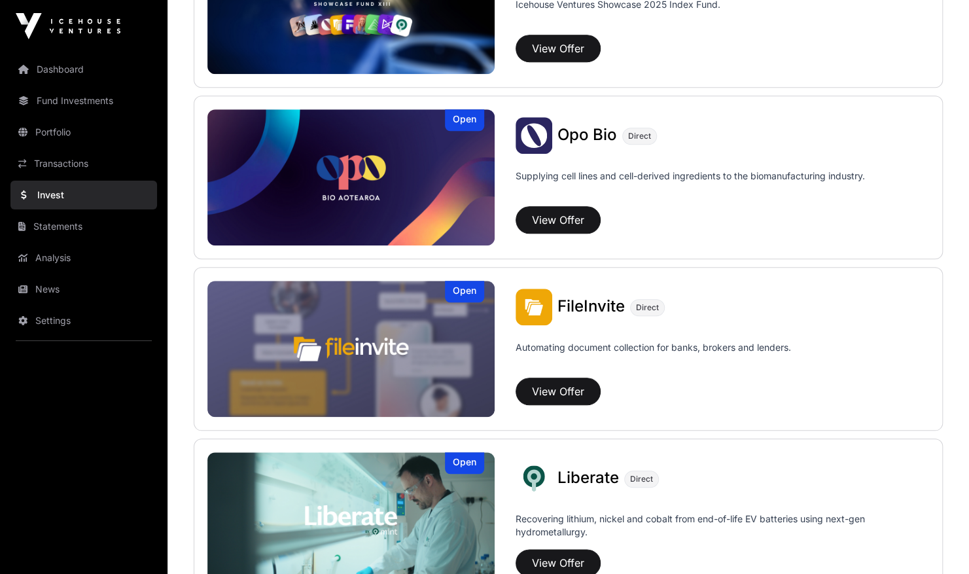
scroll to position [426, 0]
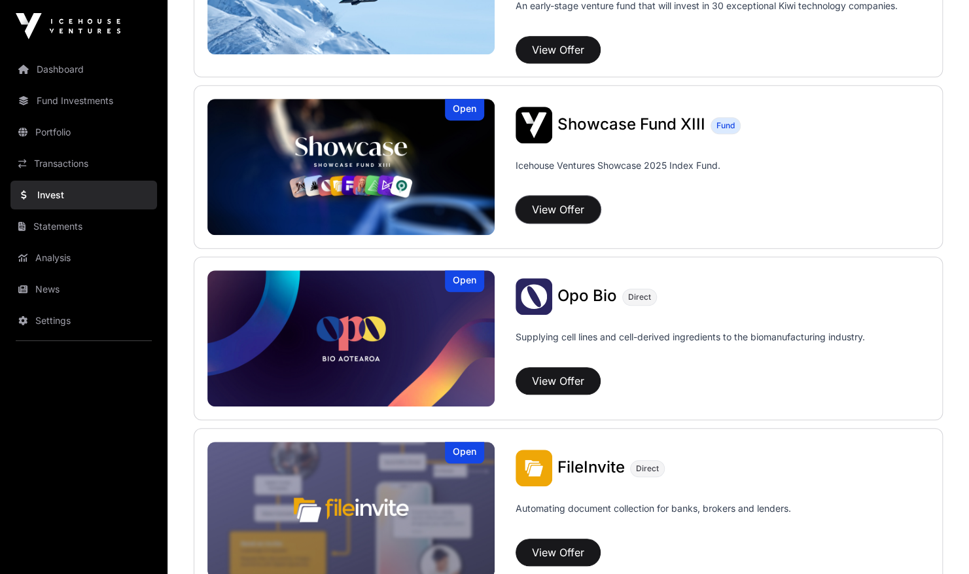
click at [546, 203] on button "View Offer" at bounding box center [558, 209] width 85 height 27
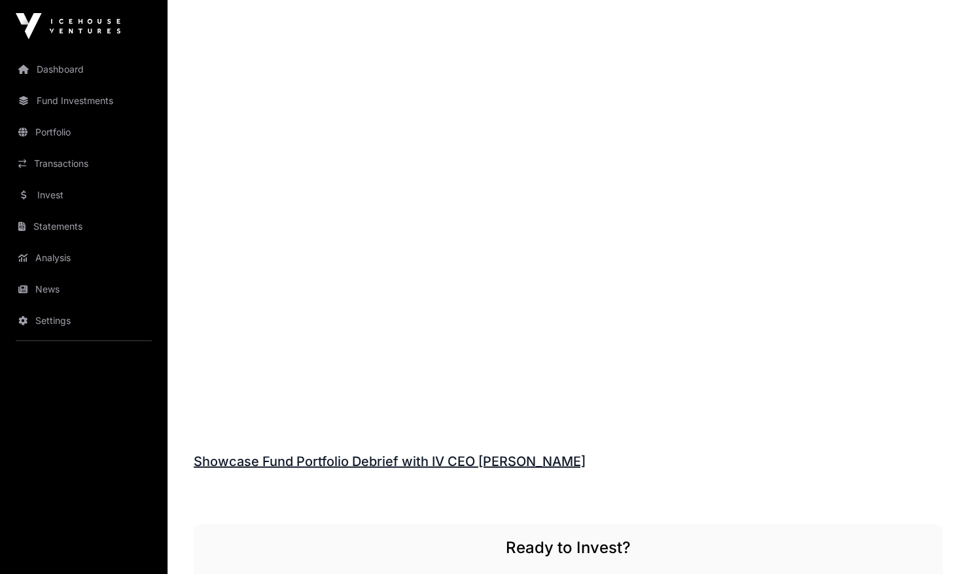
scroll to position [1460, 0]
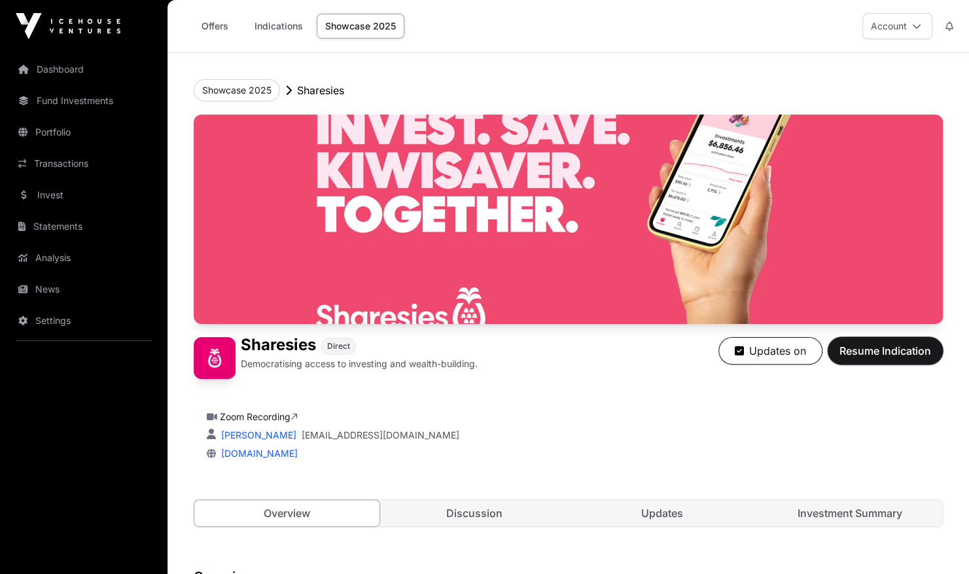
click at [856, 351] on span "Resume Indication" at bounding box center [885, 351] width 92 height 16
